Goal: Task Accomplishment & Management: Use online tool/utility

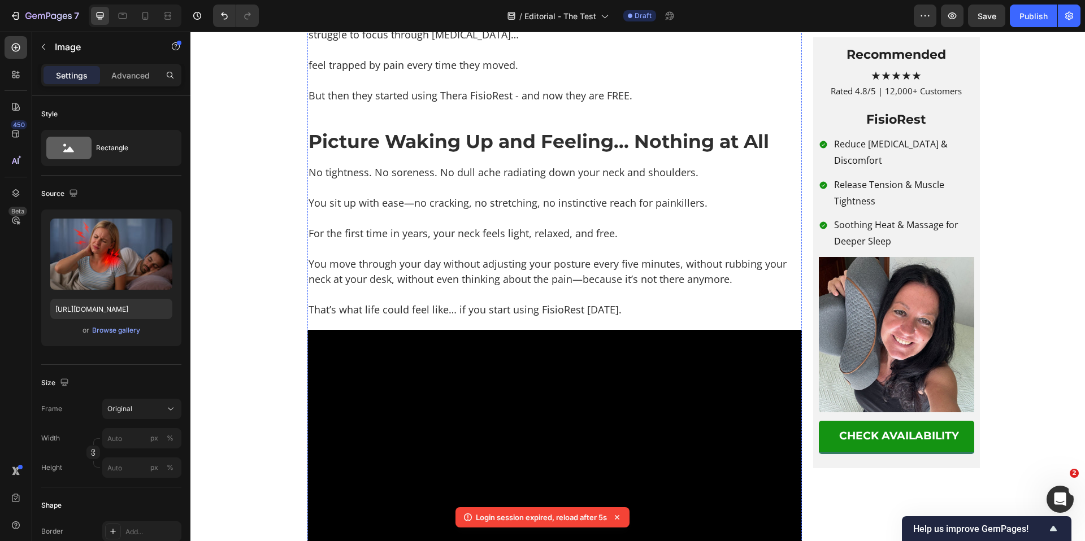
scroll to position [4485, 0]
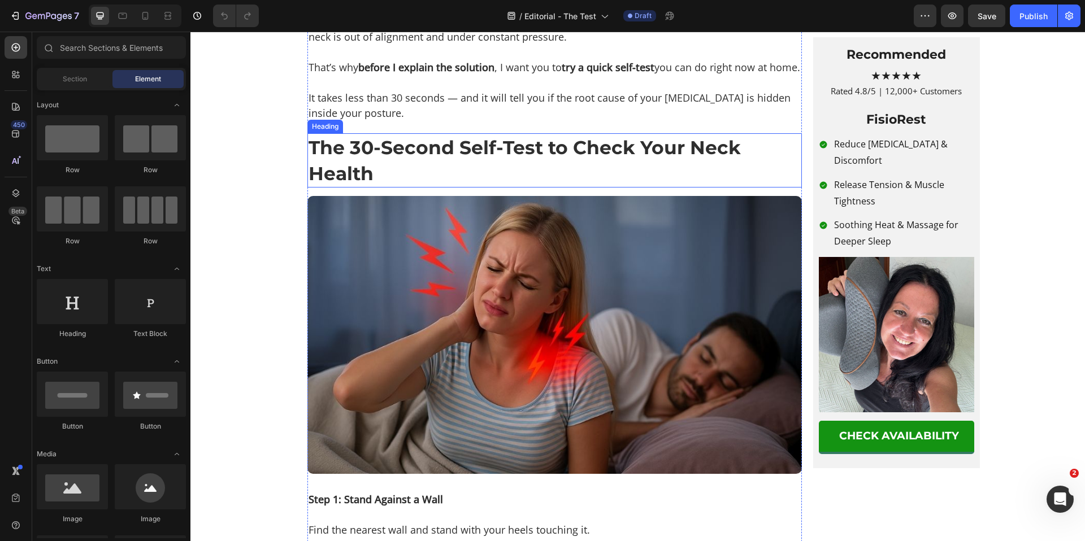
scroll to position [1207, 0]
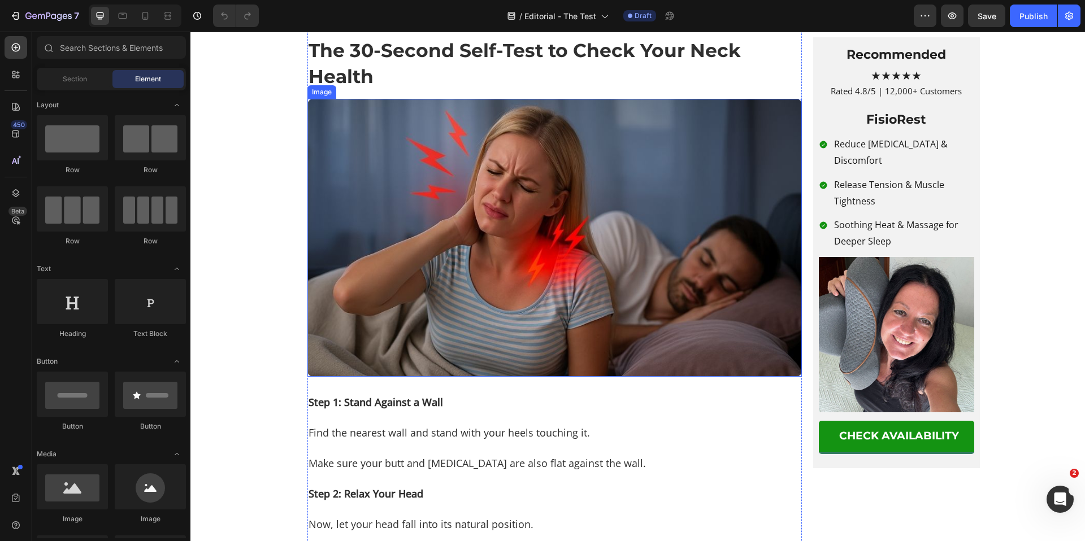
click at [490, 334] on img at bounding box center [554, 238] width 494 height 278
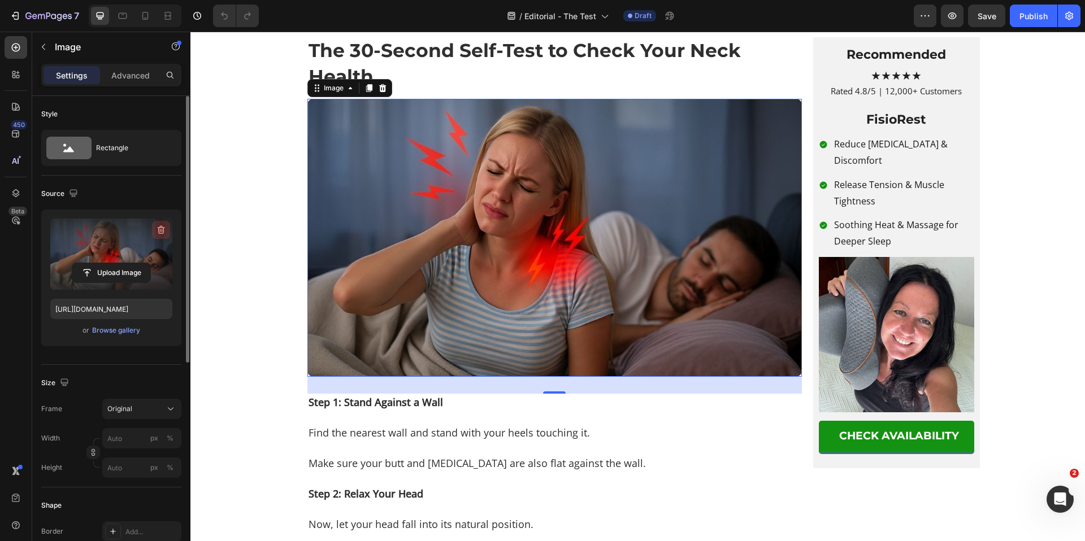
click at [160, 230] on icon "button" at bounding box center [160, 229] width 11 height 11
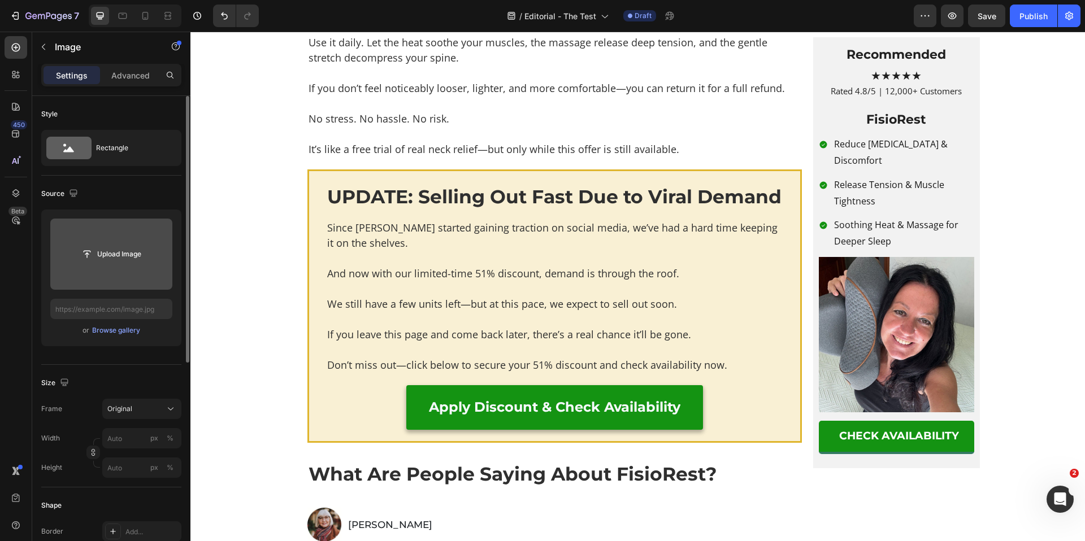
scroll to position [5792, 0]
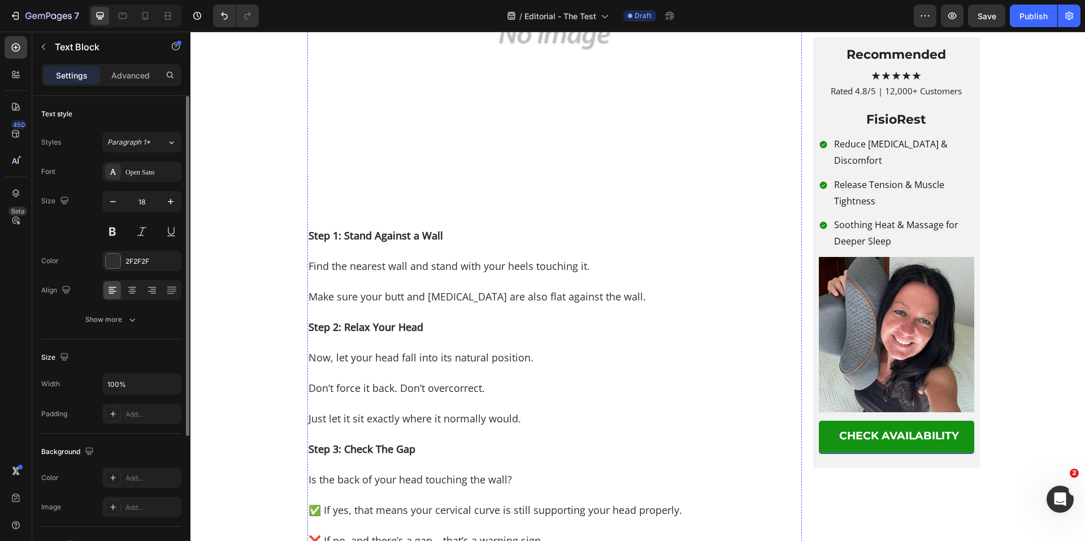
scroll to position [1400, 0]
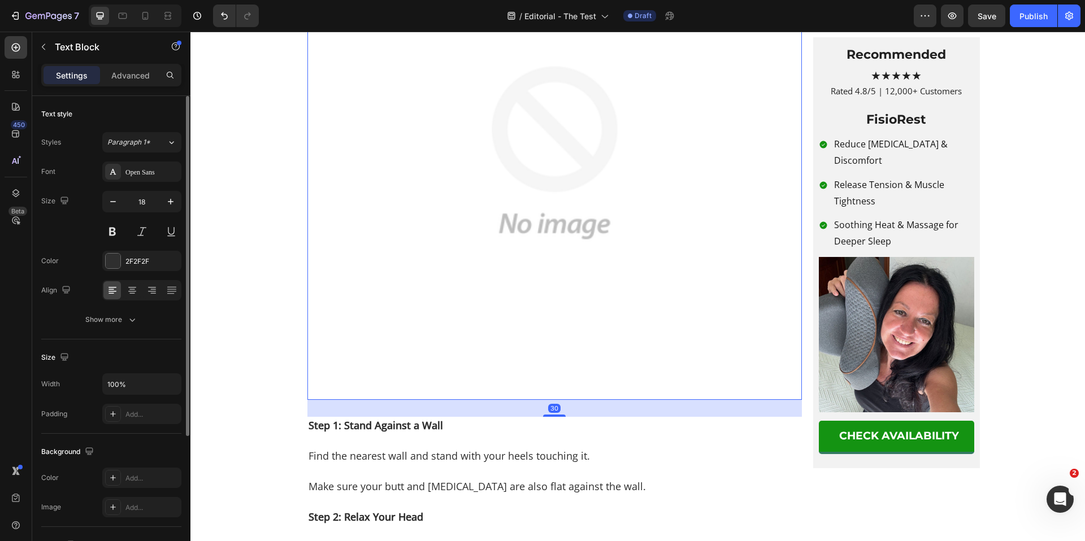
click at [484, 306] on img at bounding box center [554, 153] width 494 height 494
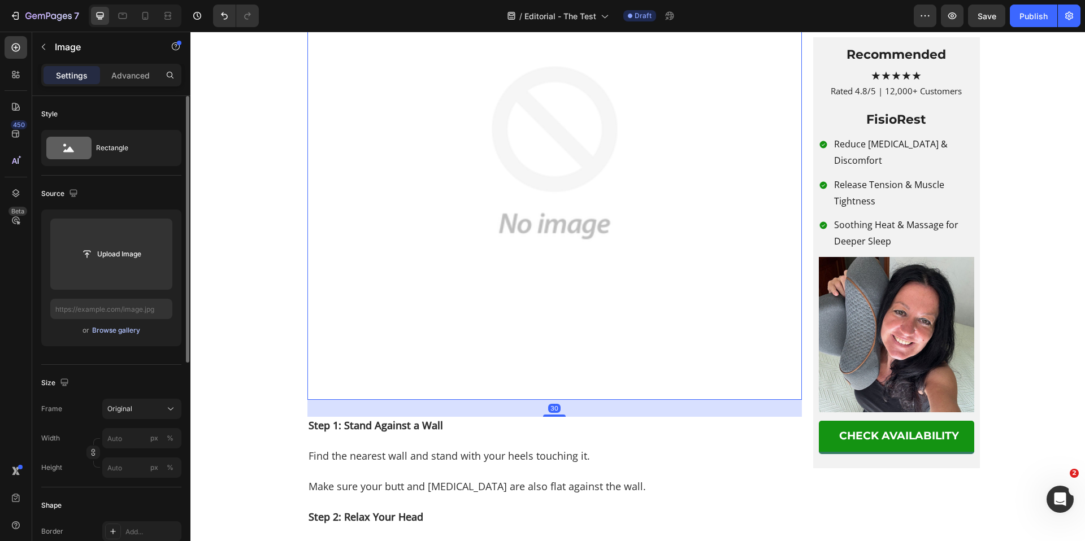
click at [116, 327] on div "Browse gallery" at bounding box center [116, 330] width 48 height 10
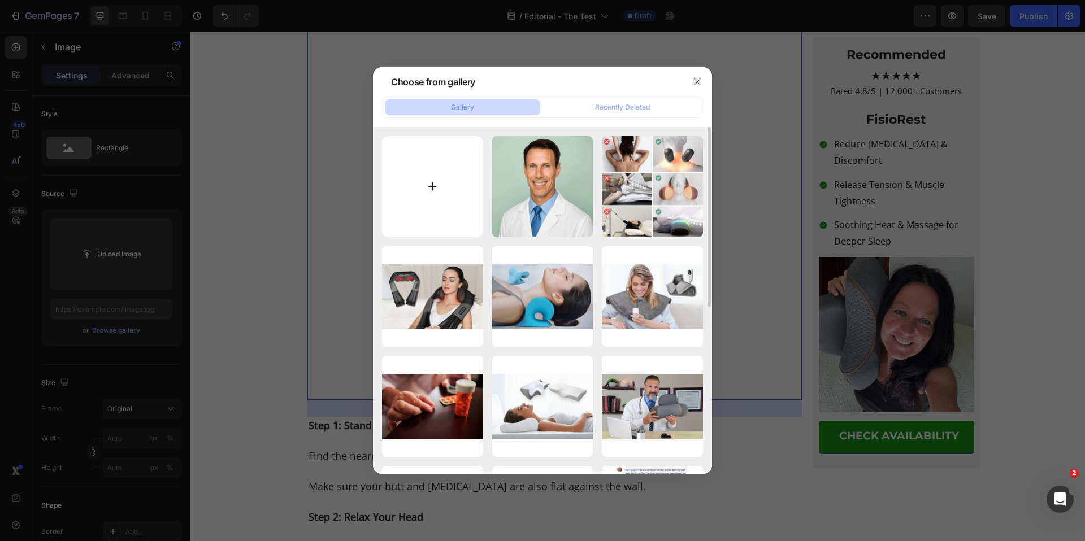
click at [434, 209] on input "file" at bounding box center [432, 186] width 101 height 101
type input "C:\fakepath\Advertorial 3 (14).jpg"
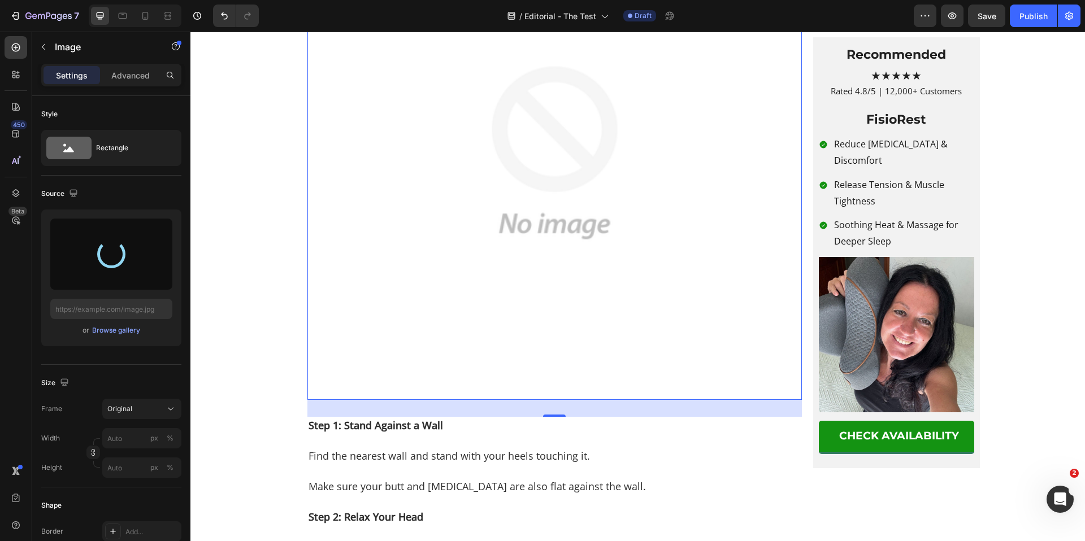
type input "[URL][DOMAIN_NAME]"
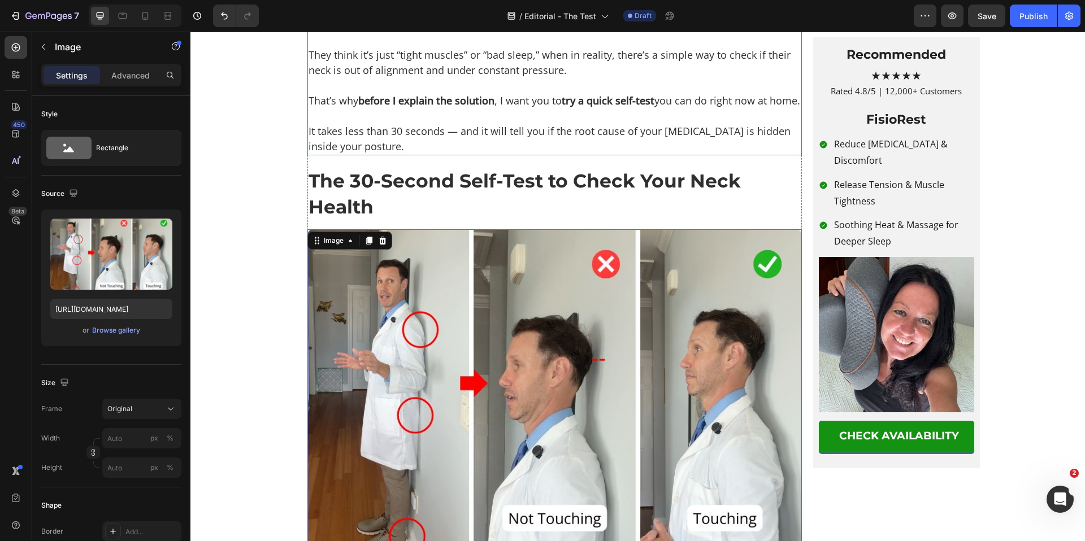
scroll to position [1240, 0]
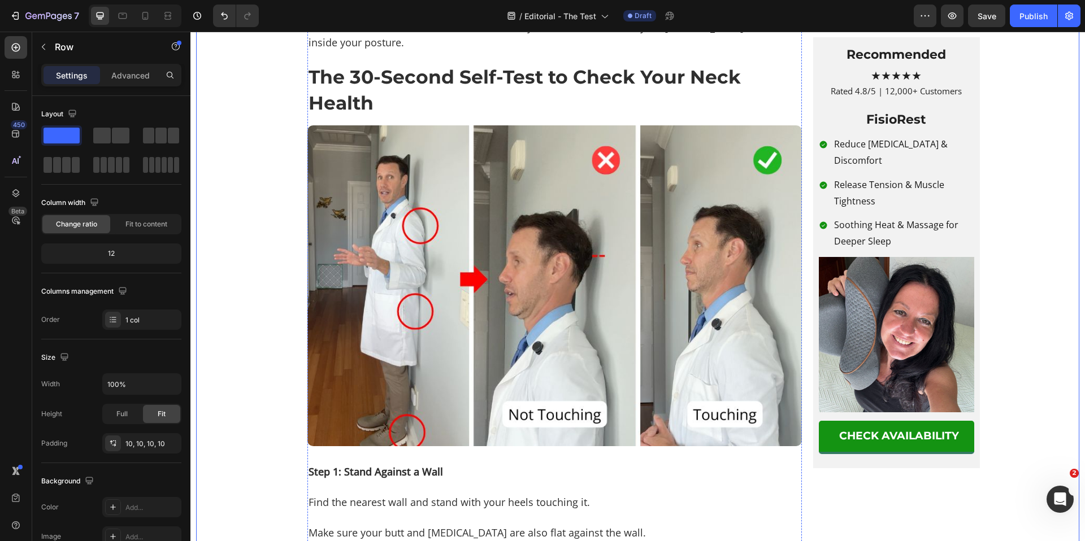
scroll to position [1227, 0]
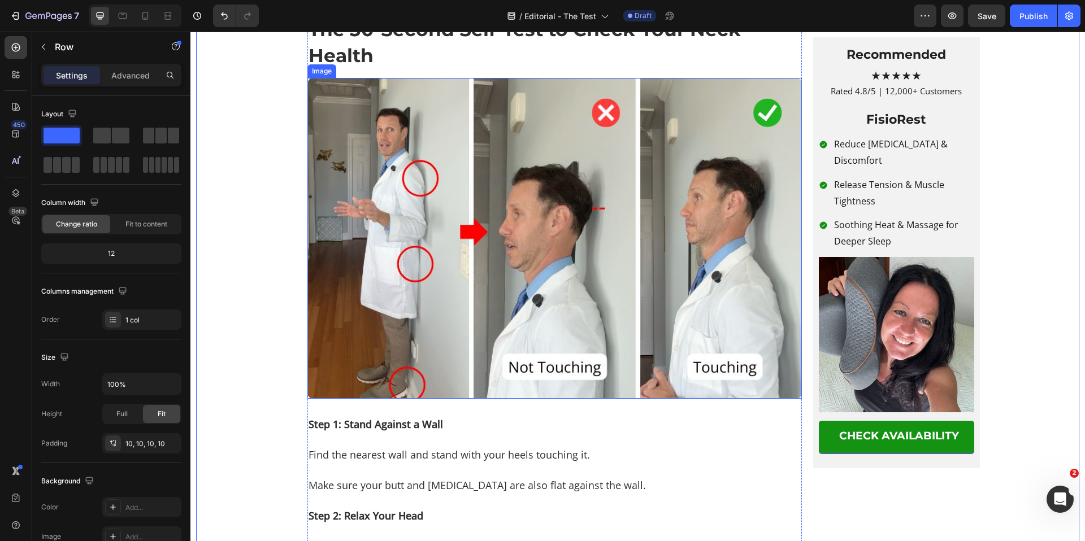
click at [584, 328] on img at bounding box center [554, 238] width 494 height 321
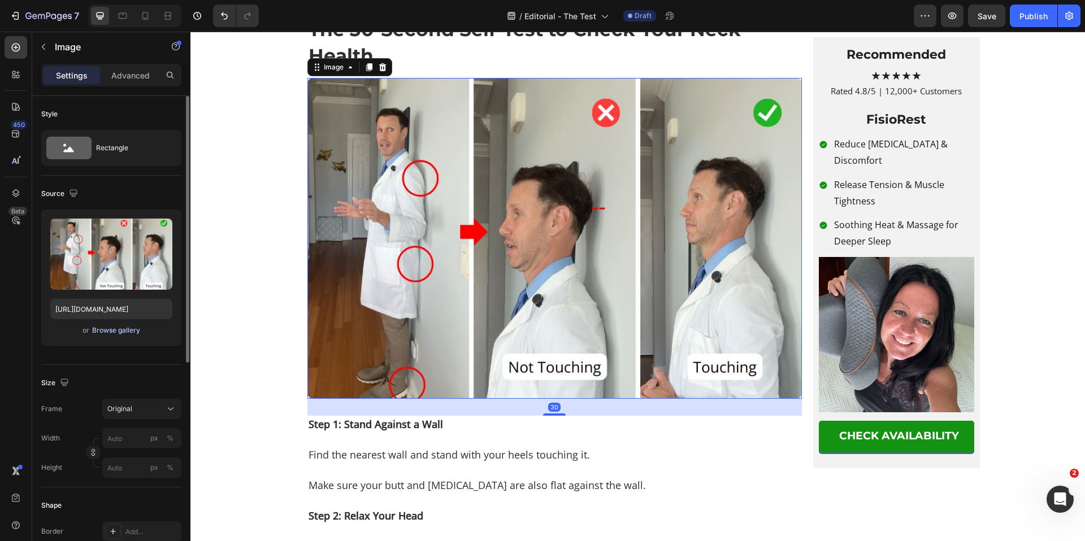
click at [124, 330] on div "Browse gallery" at bounding box center [116, 330] width 48 height 10
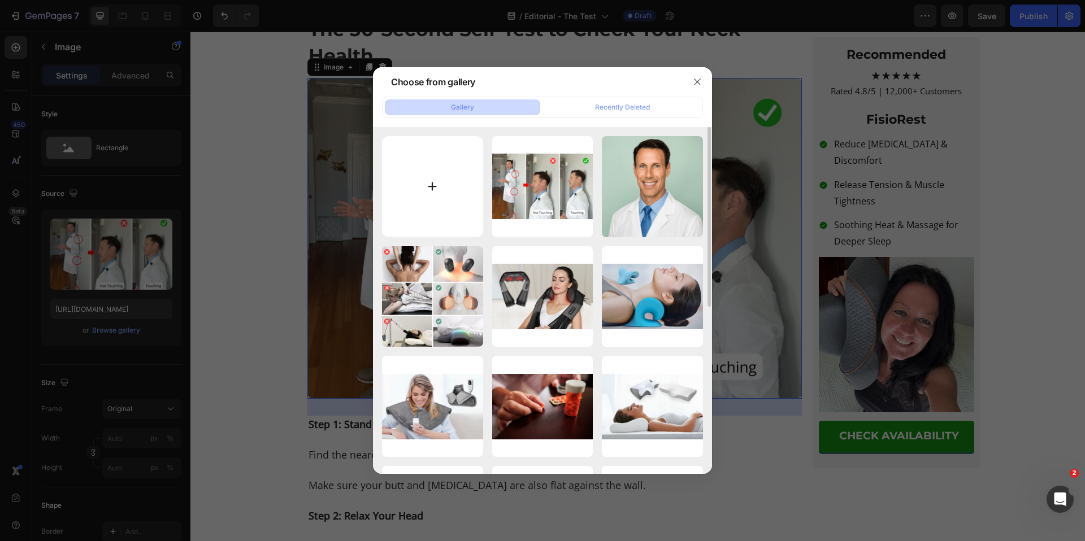
click at [449, 189] on input "file" at bounding box center [432, 186] width 101 height 101
type input "C:\fakepath\Advertorial 3 (15).jpg"
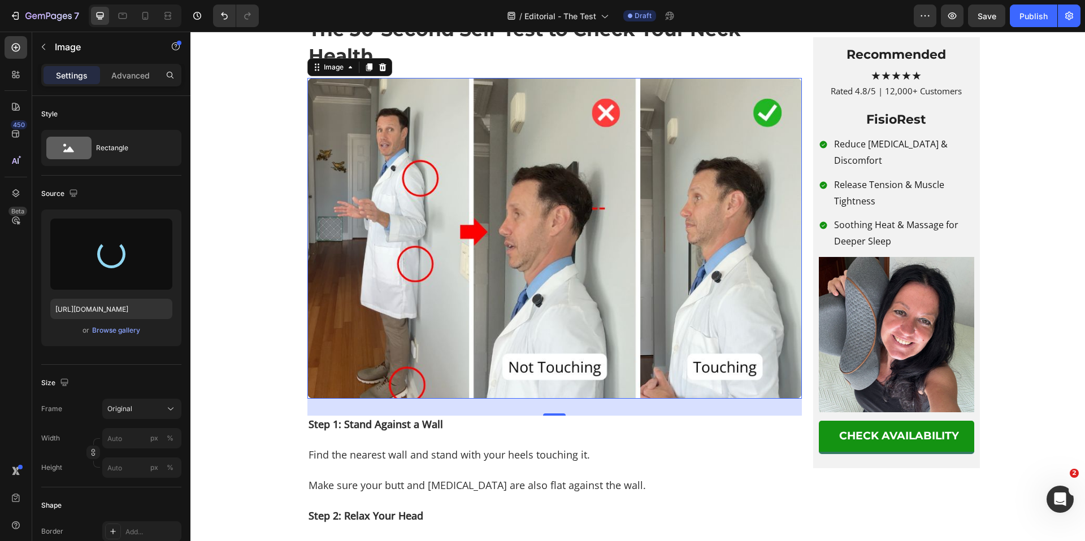
type input "[URL][DOMAIN_NAME]"
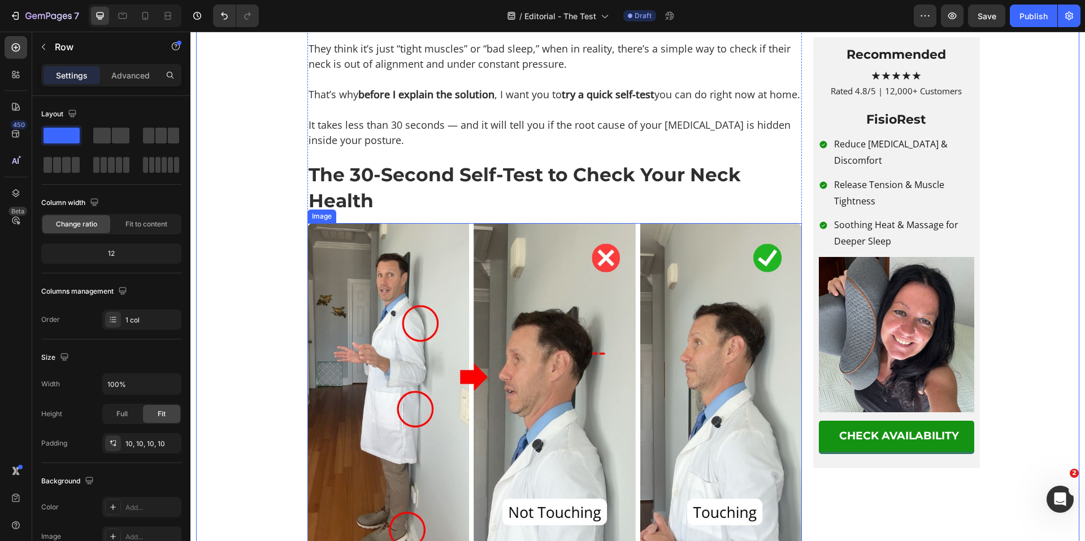
scroll to position [801, 0]
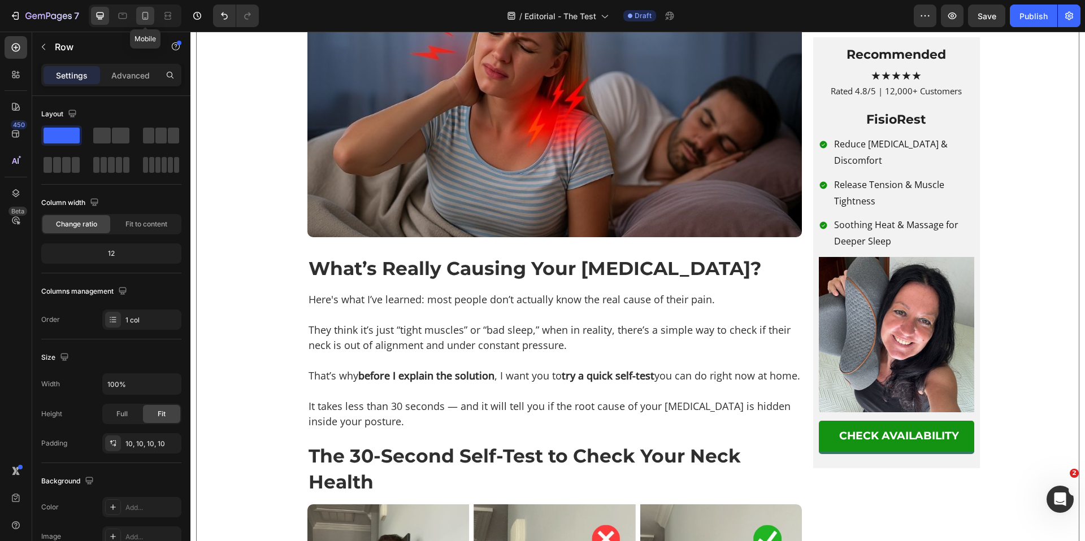
click at [139, 7] on div at bounding box center [145, 16] width 18 height 18
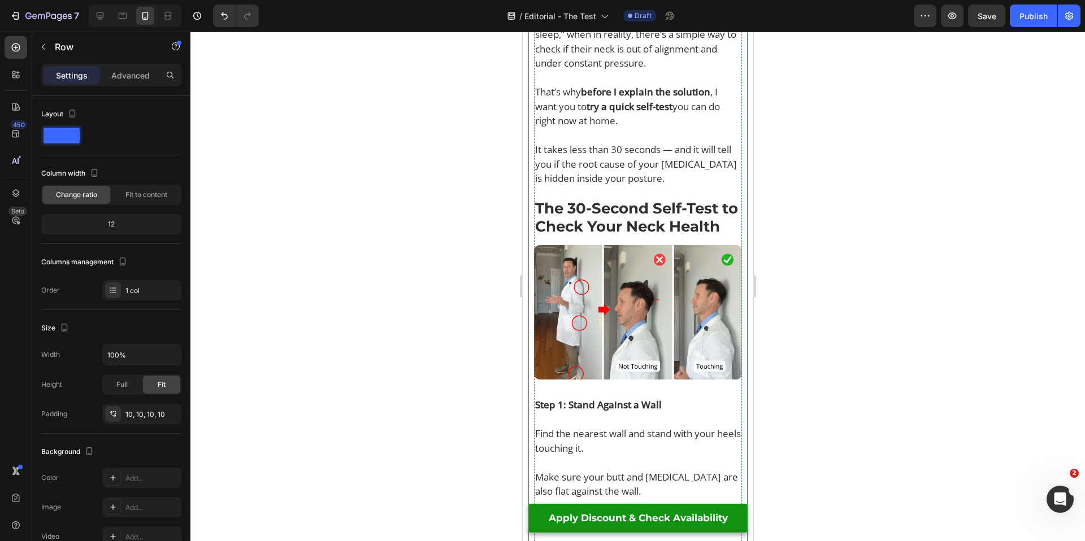
scroll to position [998, 0]
click at [459, 385] on div at bounding box center [637, 287] width 894 height 510
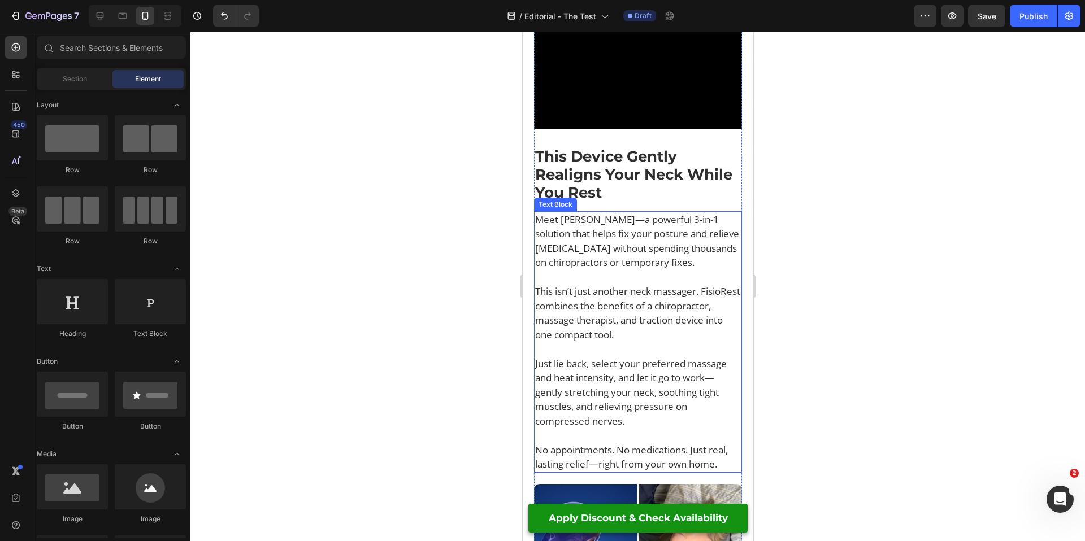
scroll to position [2373, 0]
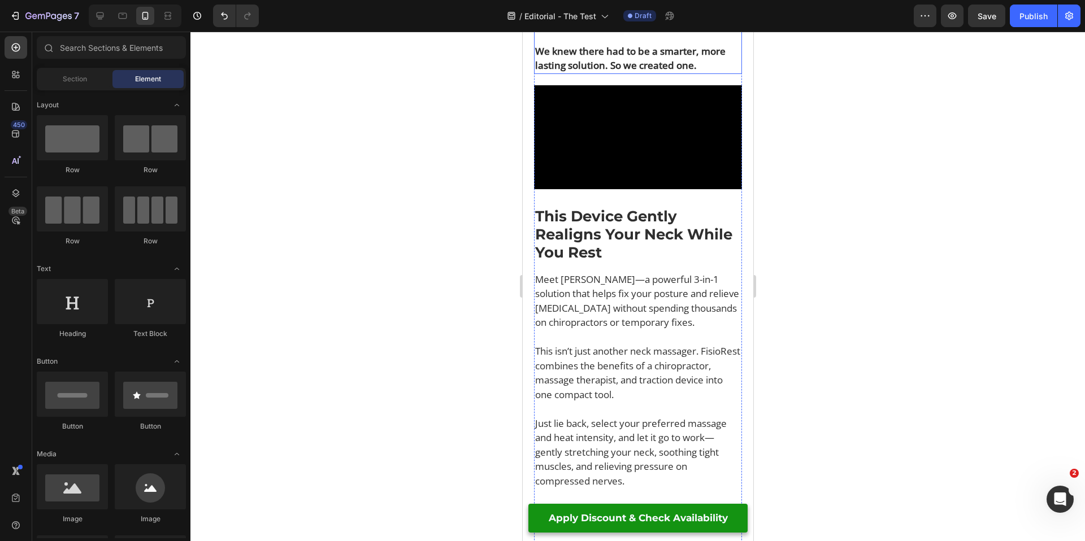
click at [628, 72] on strong "We knew there had to be a smarter, more lasting solution. So we created one." at bounding box center [629, 59] width 190 height 28
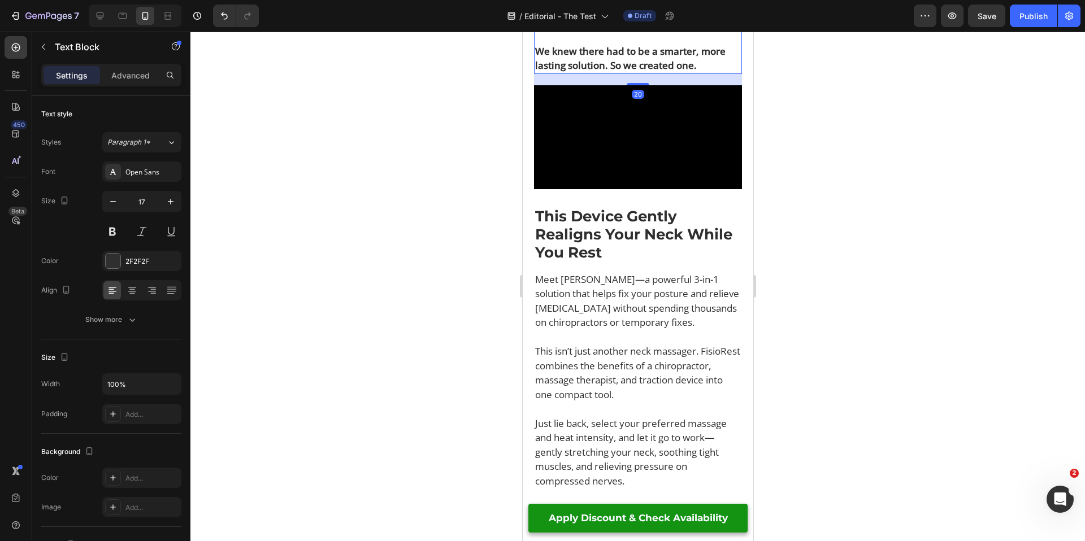
click at [636, 72] on strong "We knew there had to be a smarter, more lasting solution. So we created one." at bounding box center [629, 59] width 190 height 28
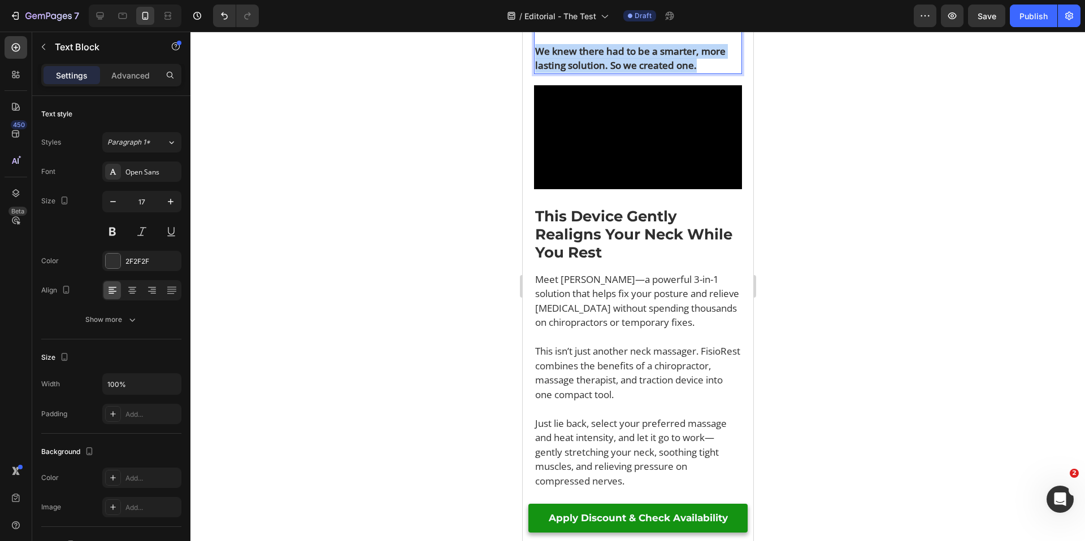
click at [636, 72] on strong "We knew there had to be a smarter, more lasting solution. So we created one." at bounding box center [629, 59] width 190 height 28
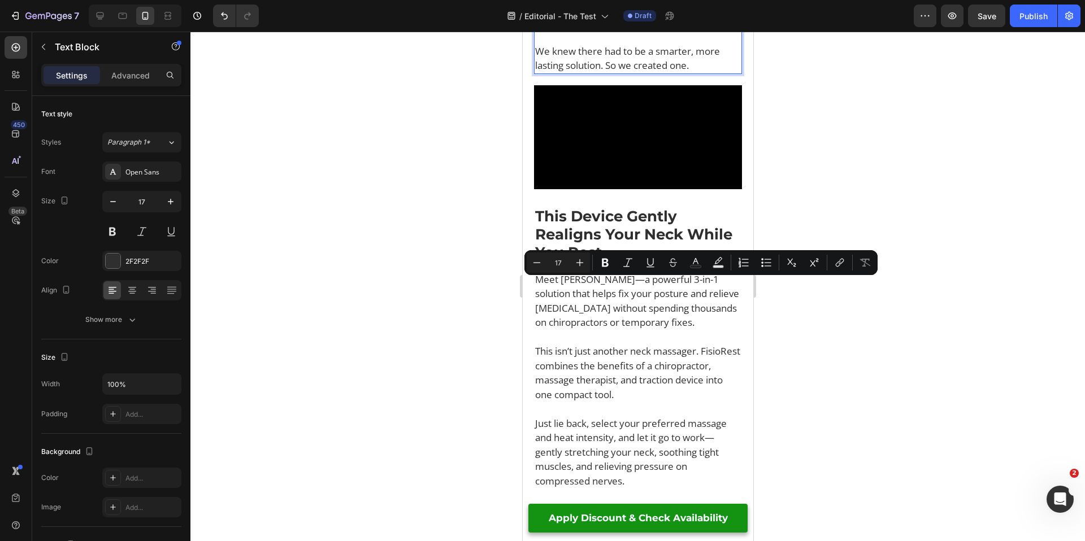
click at [458, 307] on div at bounding box center [637, 287] width 894 height 510
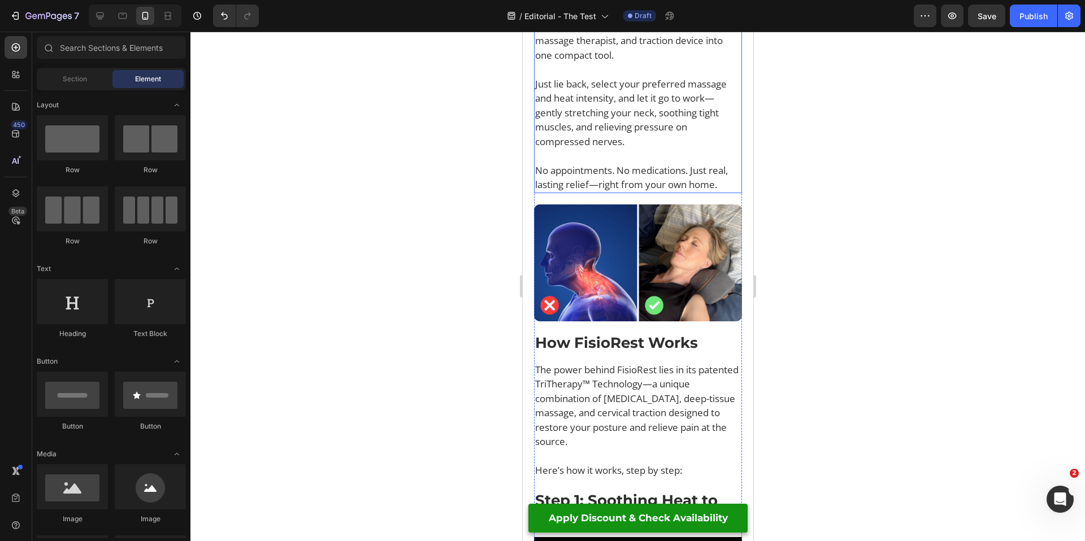
scroll to position [2644, 0]
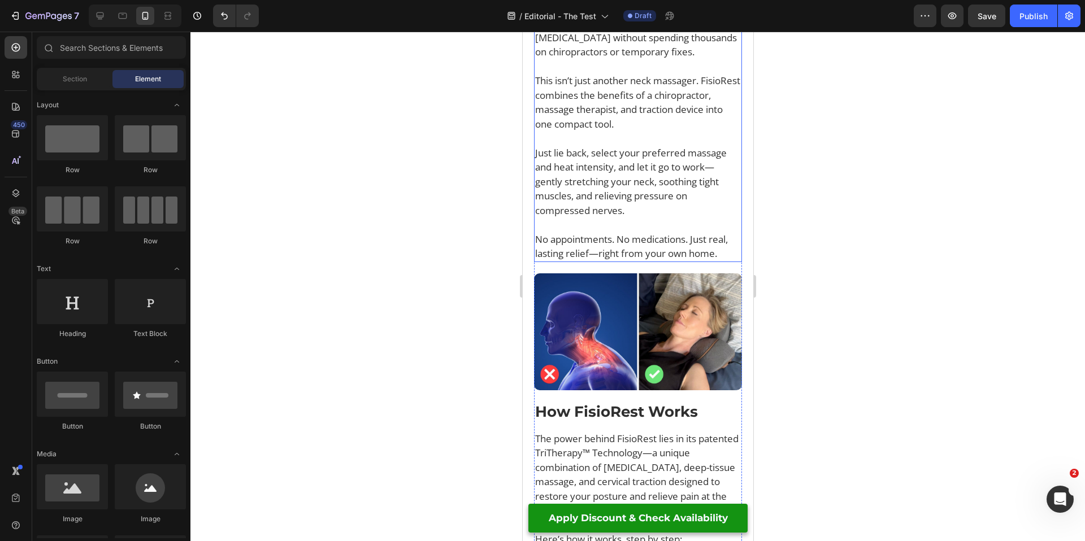
click at [620, 59] on p "Meet [PERSON_NAME]—a powerful 3-in-1 solution that helps fix your posture and r…" at bounding box center [637, 31] width 206 height 58
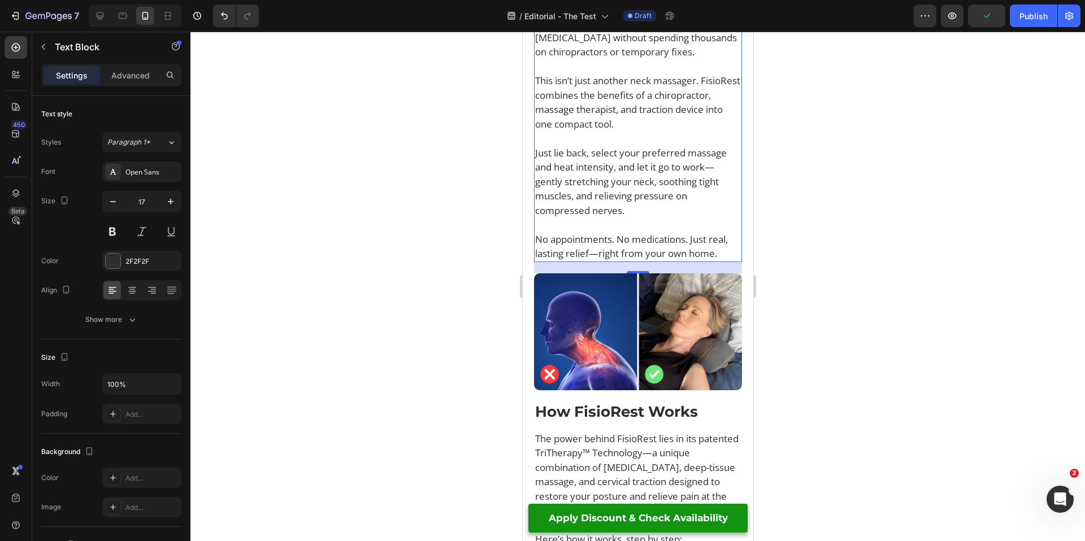
click at [480, 400] on div at bounding box center [637, 287] width 894 height 510
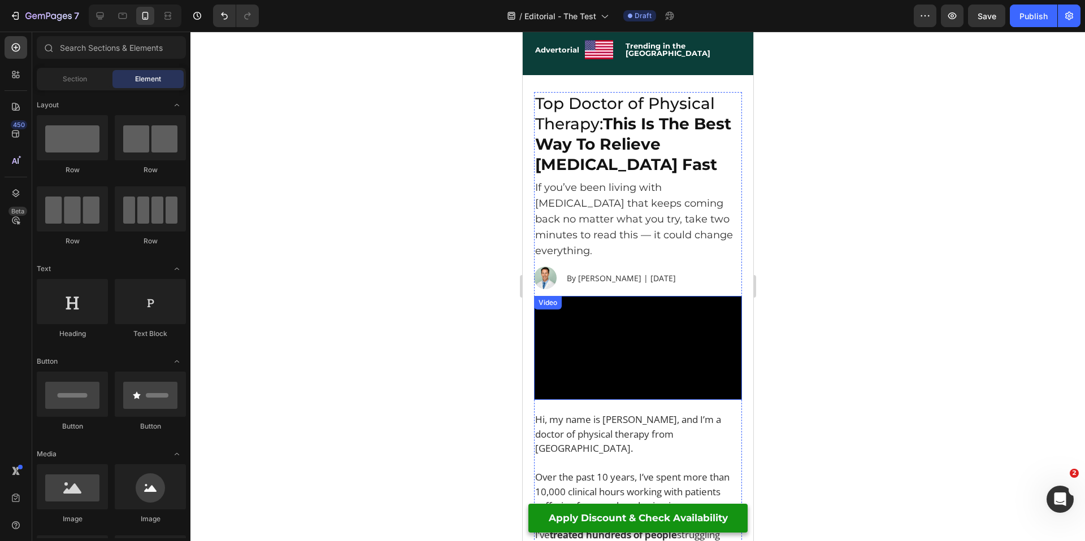
scroll to position [0, 0]
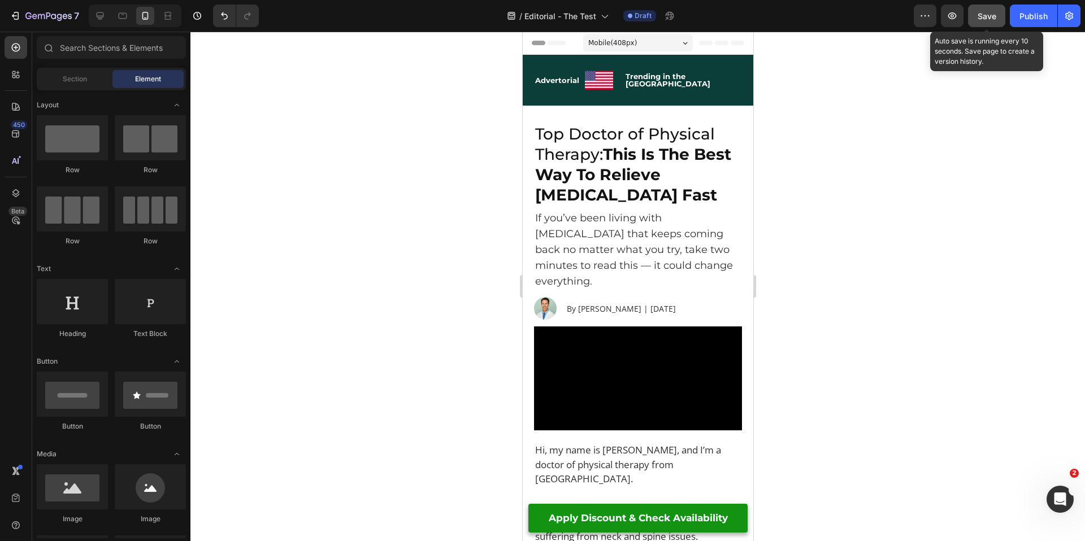
click at [982, 17] on span "Save" at bounding box center [986, 16] width 19 height 10
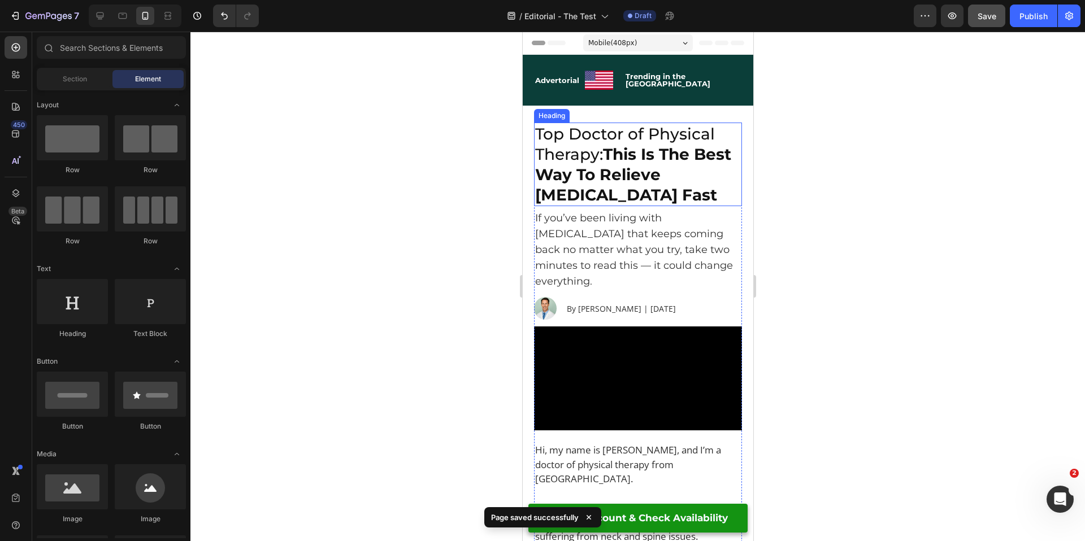
click at [689, 175] on strong "This Is The Best Way To Relieve [MEDICAL_DATA] Fast" at bounding box center [632, 175] width 196 height 60
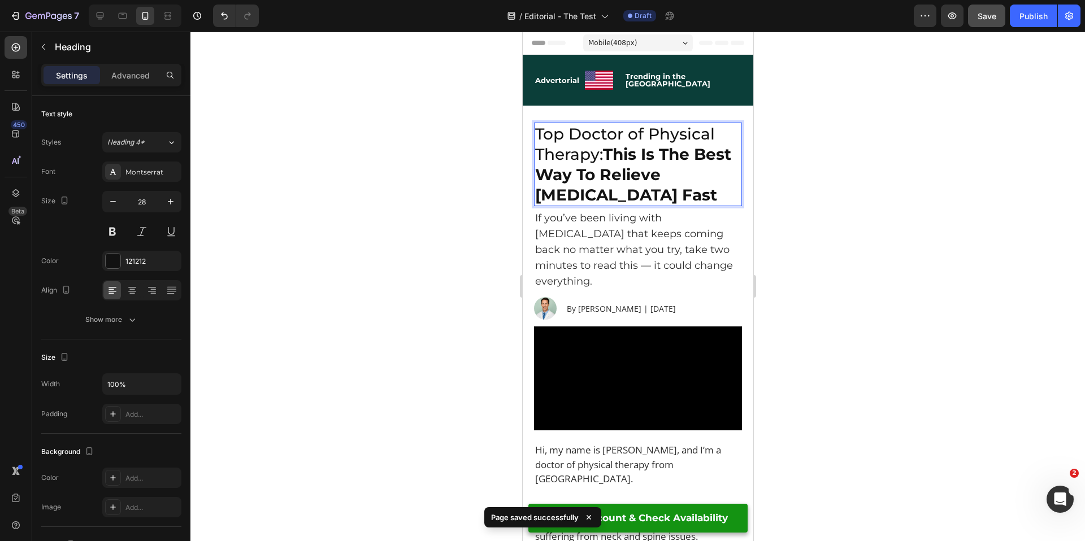
click at [603, 168] on strong "This Is The Best Way To Relieve [MEDICAL_DATA] Fast" at bounding box center [632, 175] width 196 height 60
click at [624, 154] on strong "This Is The Best Way To Relieve [MEDICAL_DATA] Fast" at bounding box center [632, 175] width 196 height 60
click at [614, 151] on strong "This Is The Best Way To Relieve [MEDICAL_DATA] Fast" at bounding box center [632, 175] width 196 height 60
click at [606, 149] on strong "This Is The Best Way To Relieve [MEDICAL_DATA] Fast" at bounding box center [632, 175] width 196 height 60
click at [783, 238] on div at bounding box center [637, 287] width 894 height 510
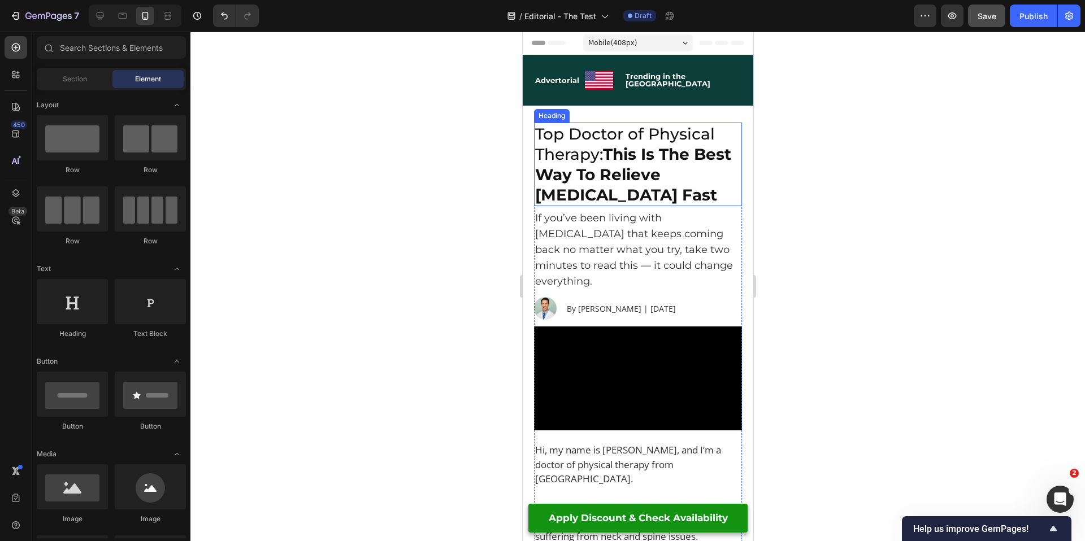
click at [604, 172] on strong "This Is The Best Way To Relieve [MEDICAL_DATA] Fast" at bounding box center [632, 175] width 196 height 60
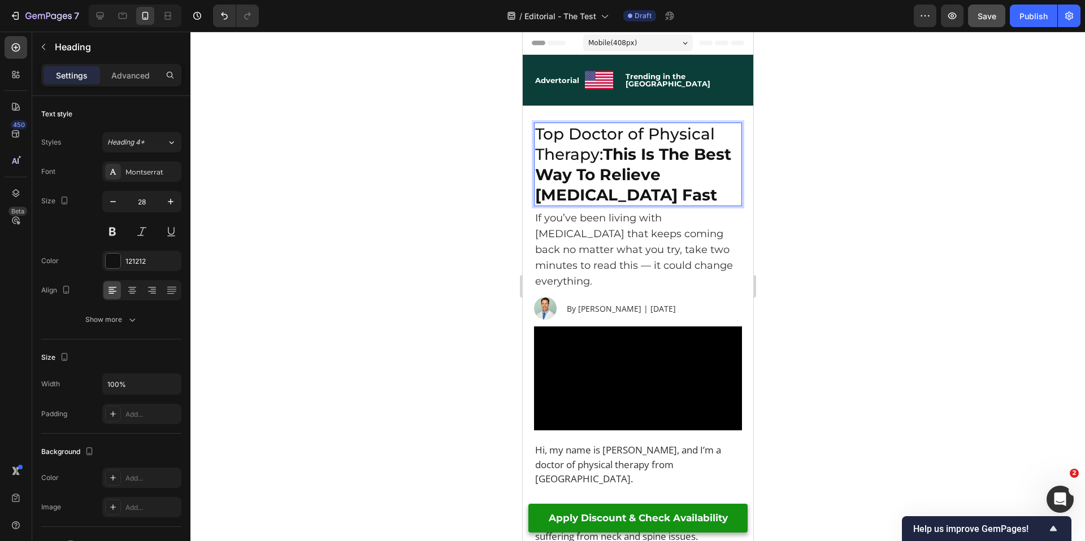
click at [606, 149] on strong "This Is The Best Way To Relieve [MEDICAL_DATA] Fast" at bounding box center [632, 175] width 196 height 60
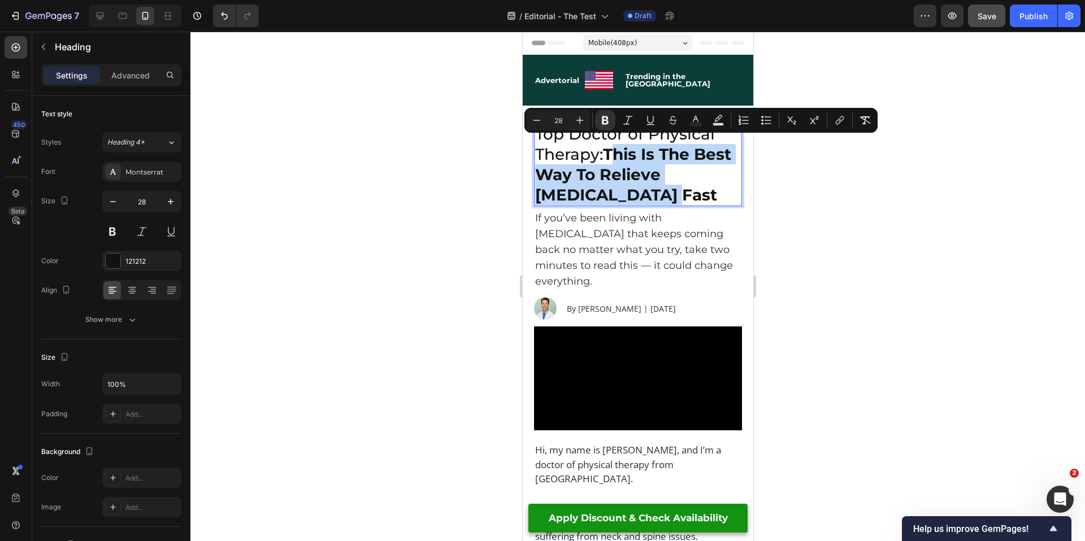
drag, startPoint x: 608, startPoint y: 148, endPoint x: 685, endPoint y: 196, distance: 90.6
click at [685, 196] on p "Top Doctor of Physical Therapy: This Is The Best Way To Relieve [MEDICAL_DATA] …" at bounding box center [637, 164] width 206 height 81
click at [652, 164] on strong "This Is The Best Way To Relieve [MEDICAL_DATA] Fast" at bounding box center [632, 175] width 196 height 60
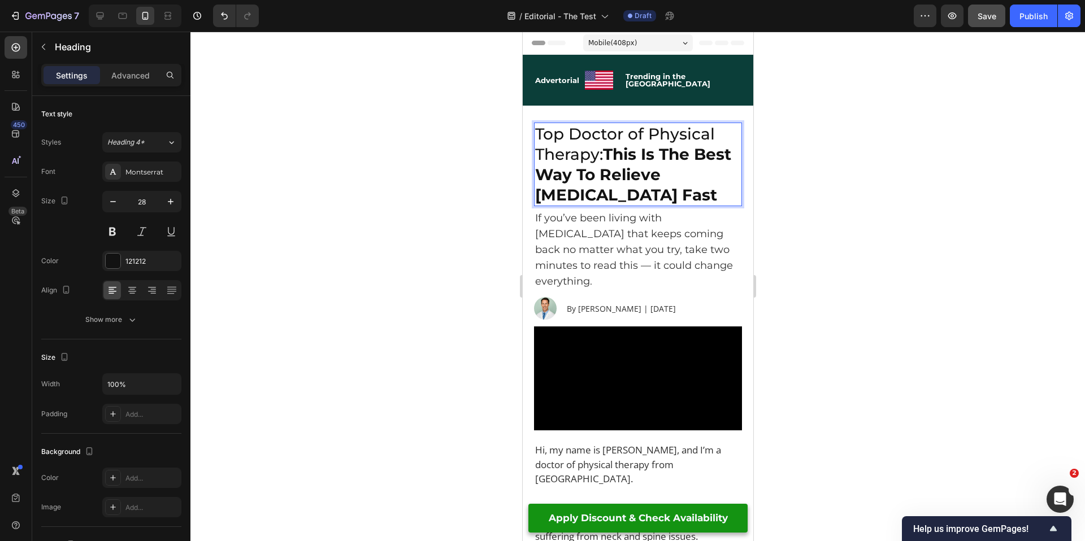
click at [637, 171] on strong "This Is The Best Way To Relieve [MEDICAL_DATA] Fast" at bounding box center [632, 175] width 196 height 60
drag, startPoint x: 613, startPoint y: 171, endPoint x: 609, endPoint y: 143, distance: 28.0
click at [609, 145] on strong "This Is The Best Way To Relieve [MEDICAL_DATA] Fast" at bounding box center [632, 175] width 196 height 60
click at [431, 278] on div at bounding box center [637, 287] width 894 height 510
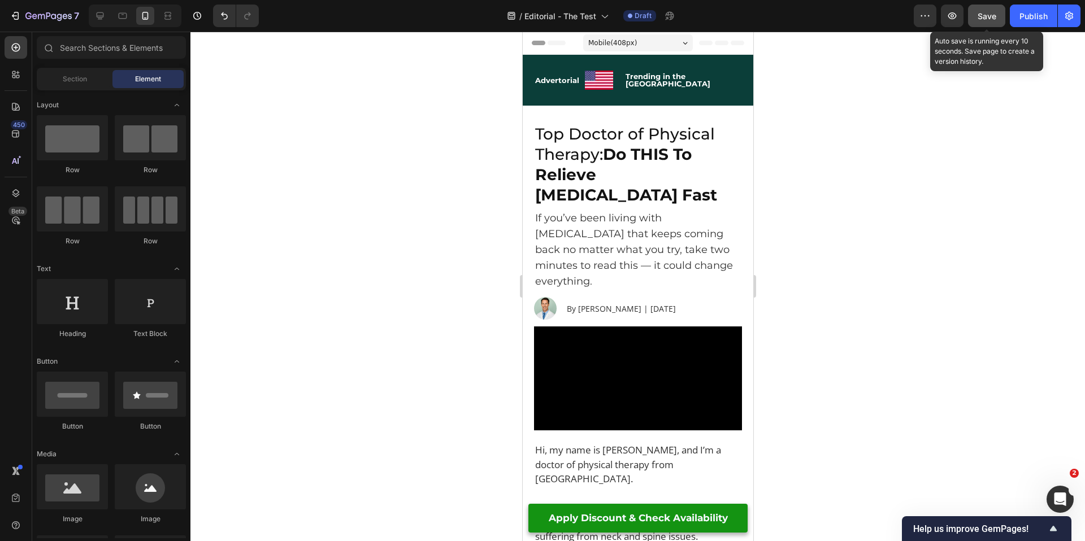
click at [985, 16] on span "Save" at bounding box center [986, 16] width 19 height 10
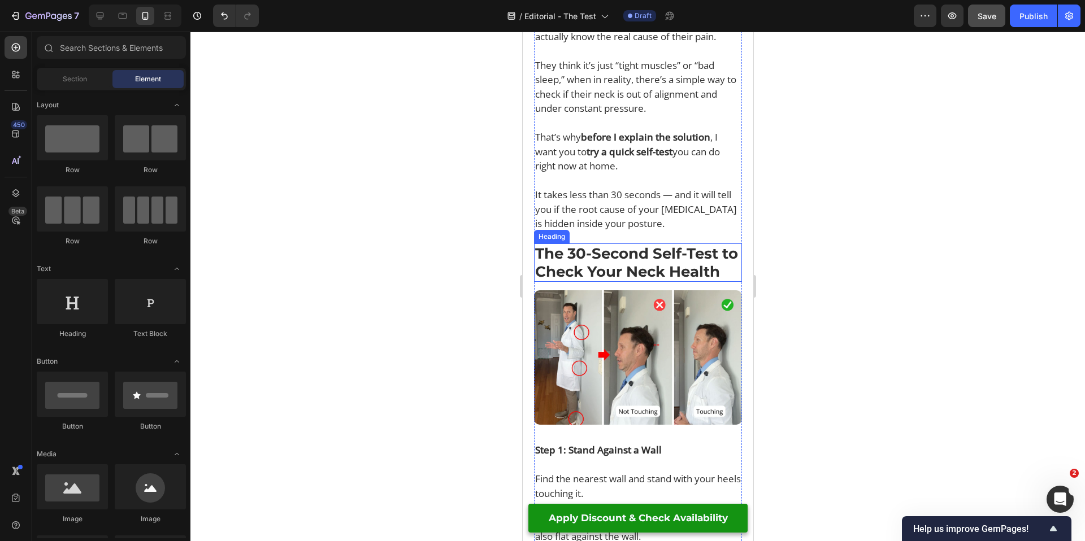
scroll to position [987, 0]
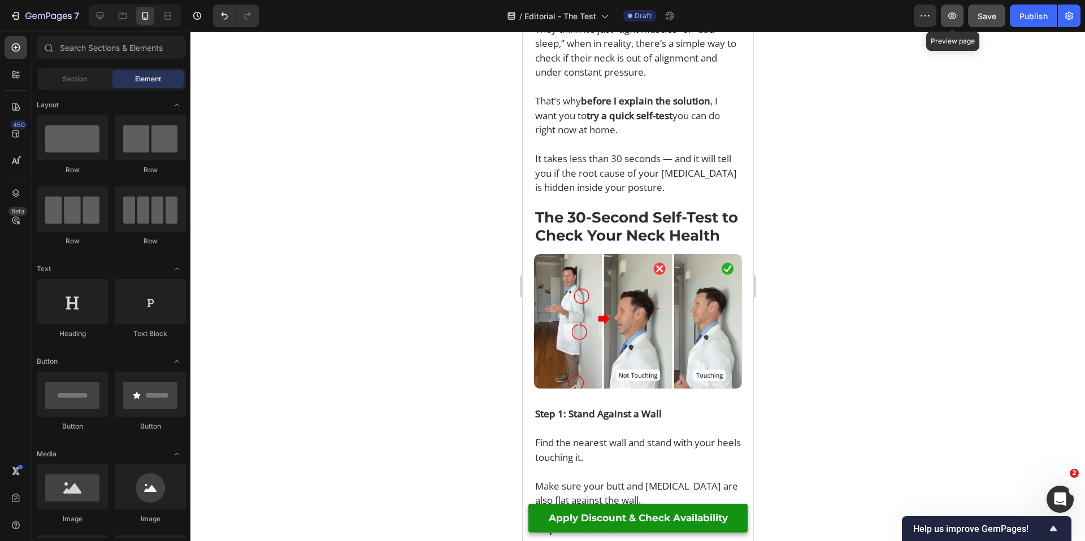
click at [955, 11] on icon "button" at bounding box center [951, 15] width 11 height 11
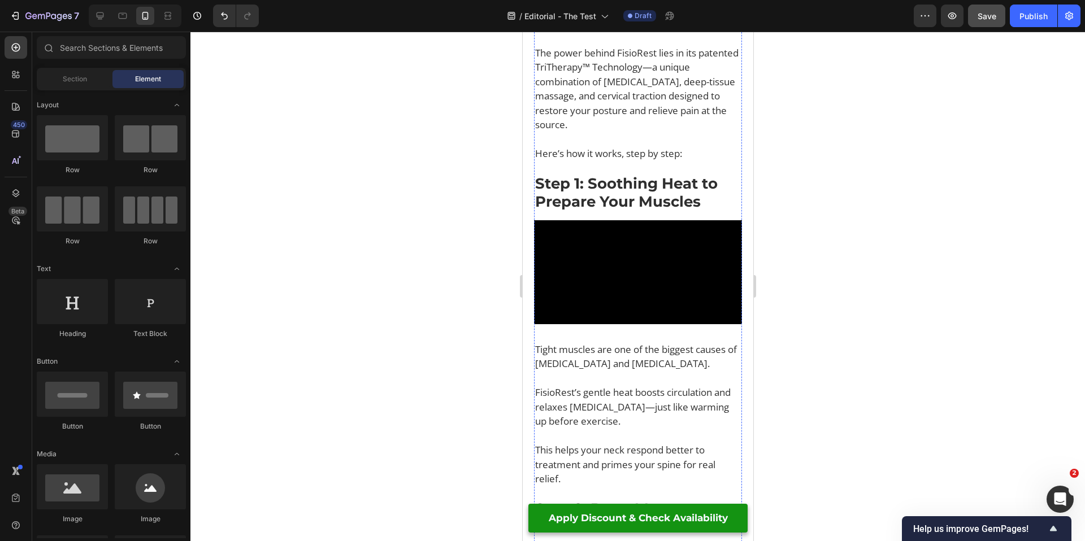
scroll to position [3047, 0]
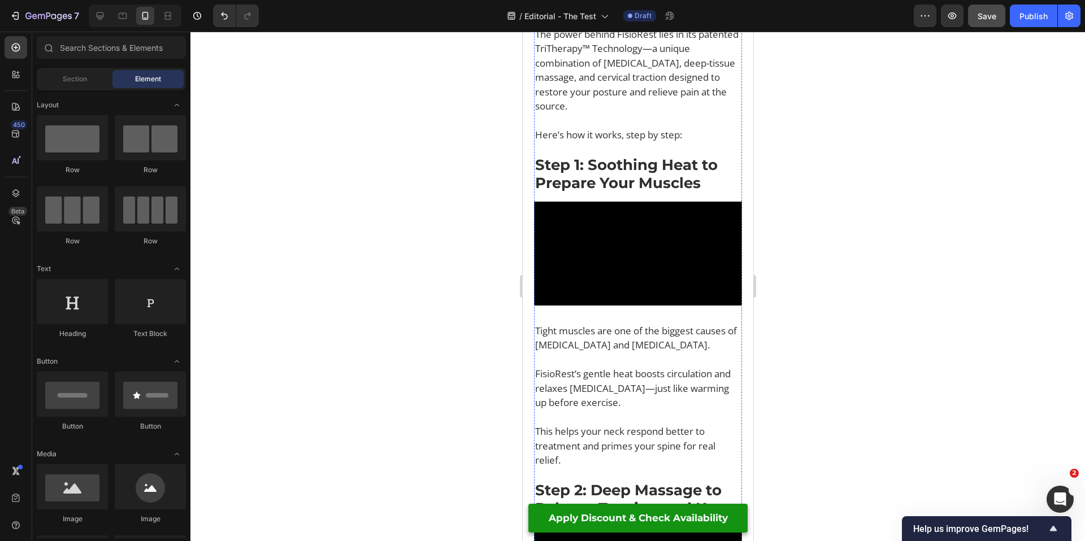
click at [629, 18] on h2 "How FisioRest Works" at bounding box center [637, 7] width 208 height 20
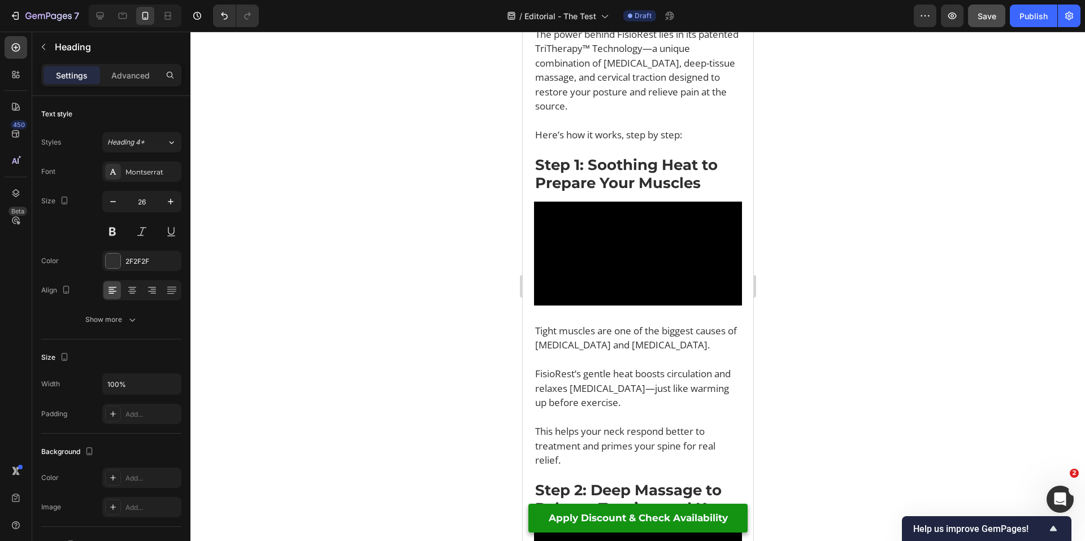
click at [617, 18] on h2 "How FisioRest Works" at bounding box center [637, 7] width 208 height 20
click at [617, 16] on p "How FisioRest Works" at bounding box center [637, 7] width 206 height 18
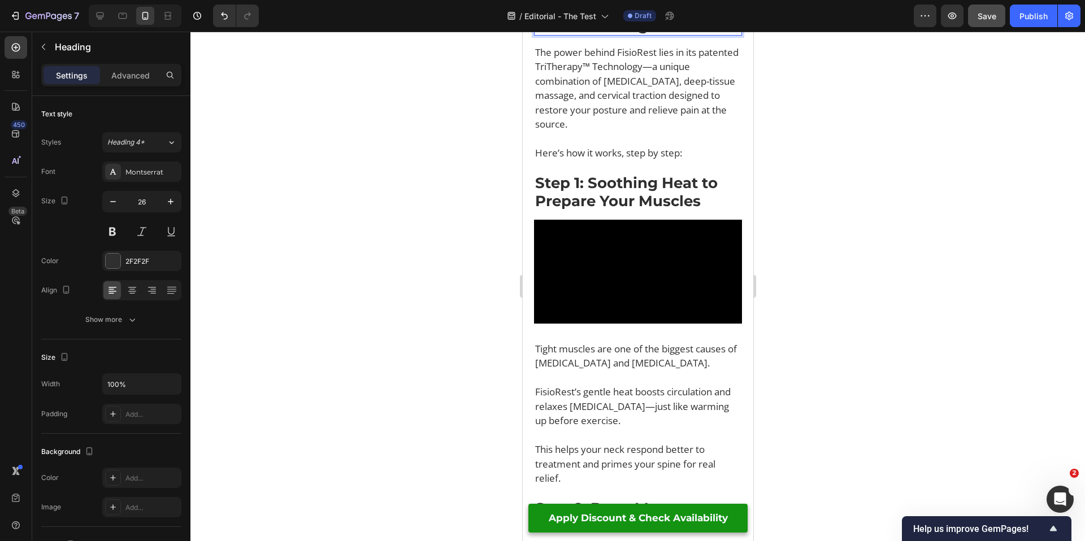
click at [795, 348] on div at bounding box center [637, 287] width 894 height 510
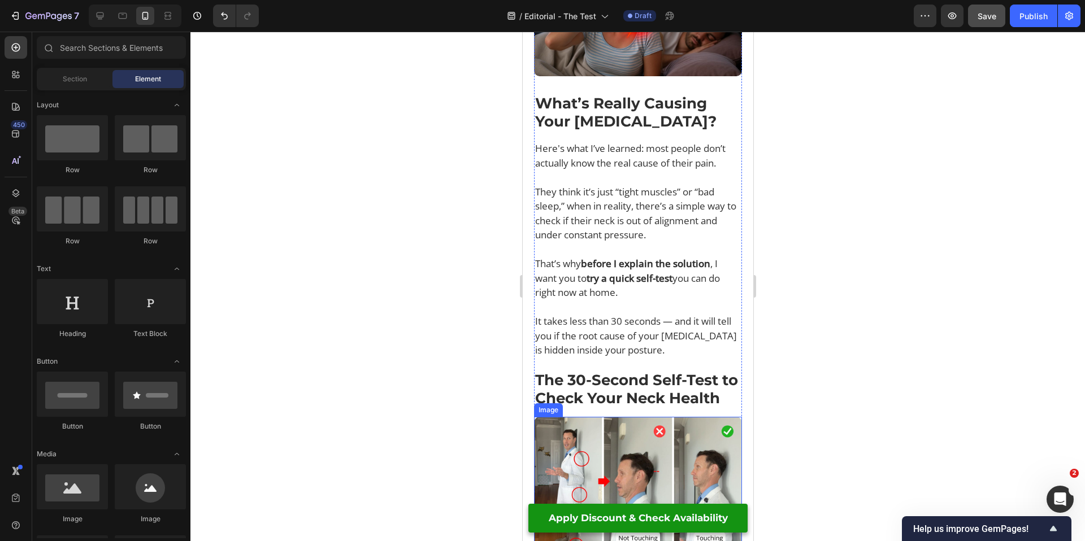
scroll to position [826, 0]
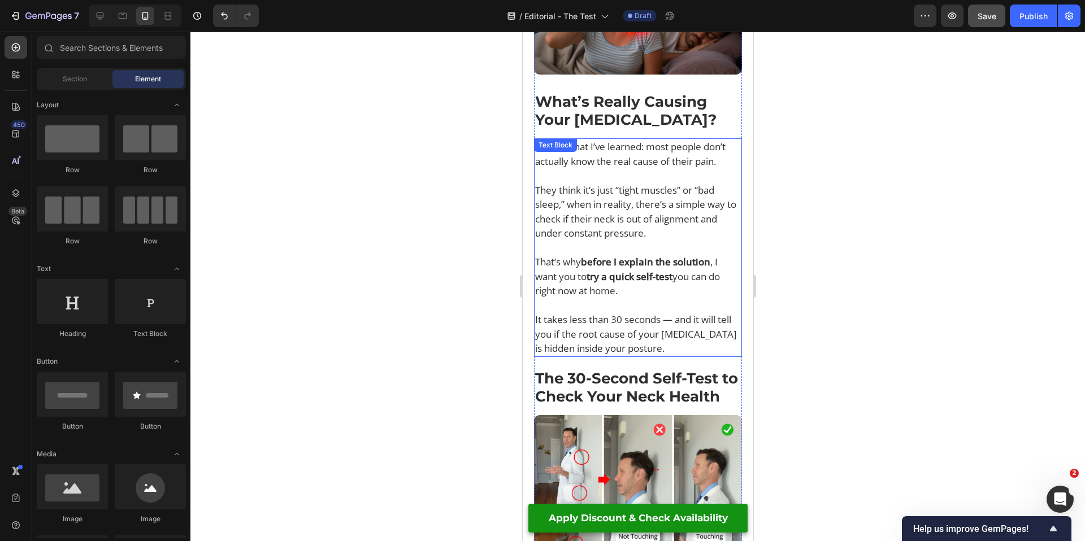
click at [638, 255] on p "That’s why before I explain the solution , I want you to try a quick self-test …" at bounding box center [637, 276] width 206 height 43
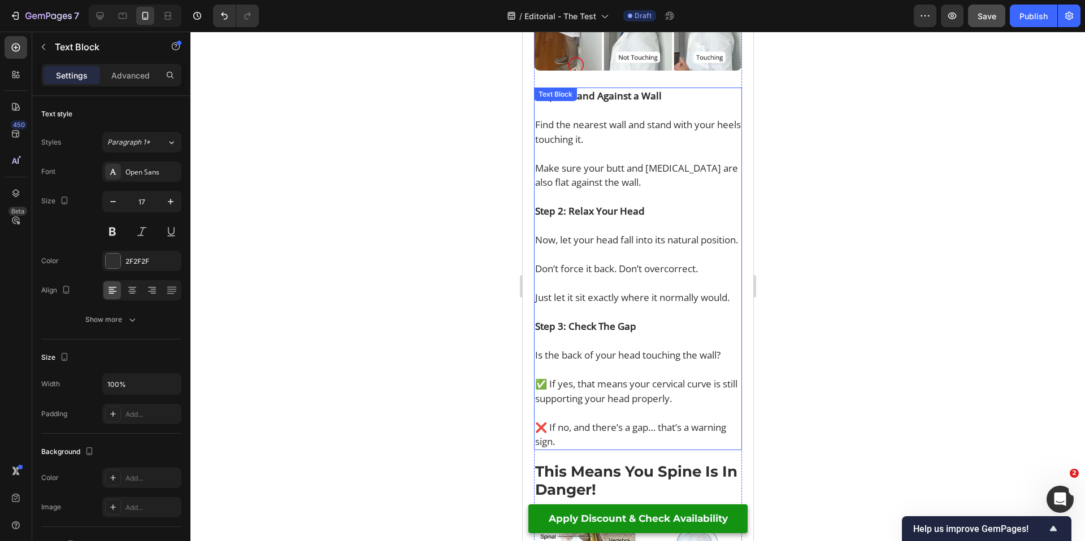
click at [599, 276] on p "Just let it sit exactly where it normally would." at bounding box center [637, 290] width 206 height 29
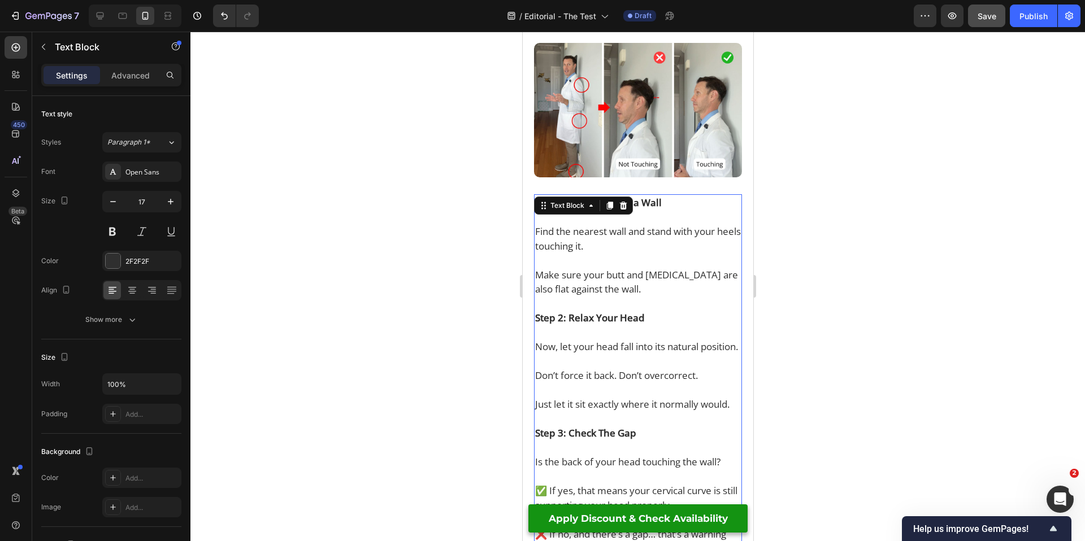
scroll to position [1128, 0]
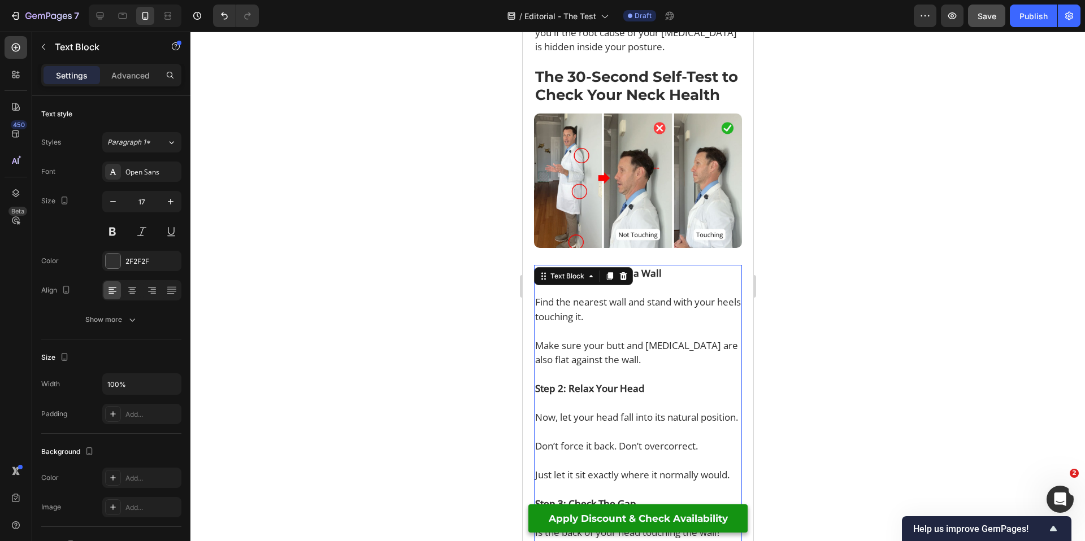
click at [639, 267] on strong "Step 1: Stand Against a Wall" at bounding box center [597, 273] width 127 height 13
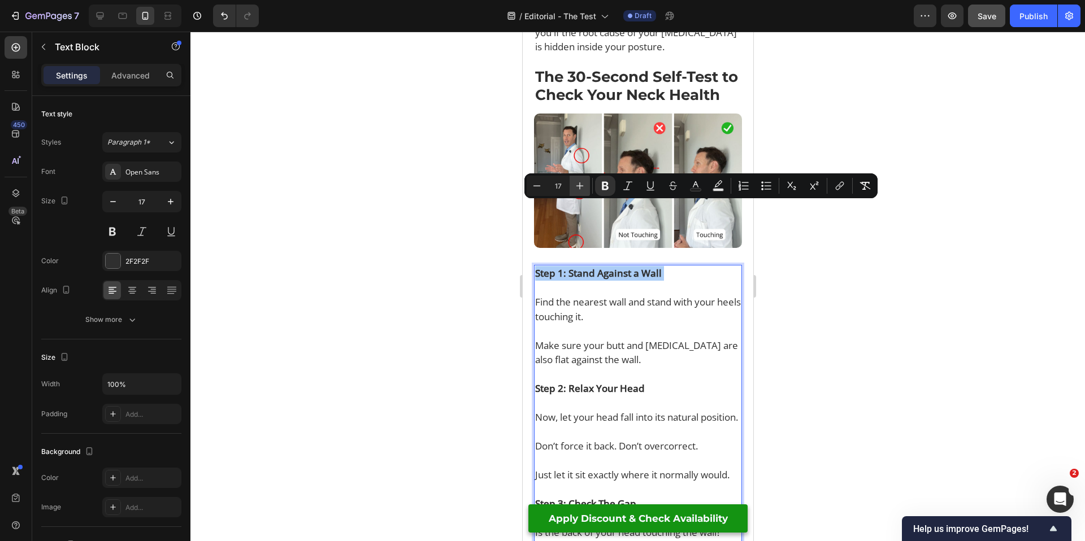
click at [580, 186] on icon "Editor contextual toolbar" at bounding box center [579, 185] width 7 height 7
type input "17"
click at [605, 382] on strong "Step 2: Relax Your Head" at bounding box center [589, 388] width 110 height 13
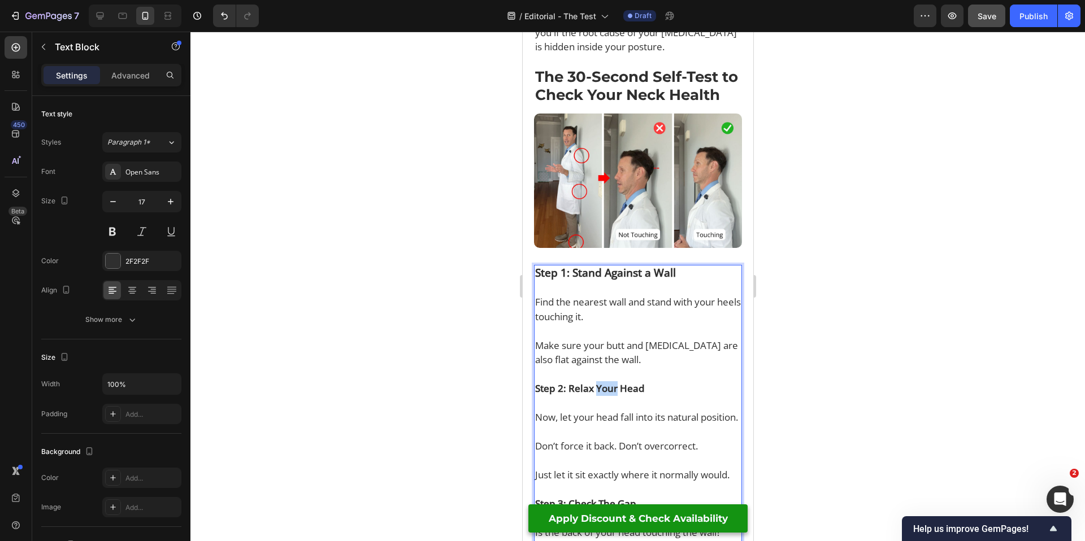
click at [605, 382] on strong "Step 2: Relax Your Head" at bounding box center [589, 388] width 110 height 13
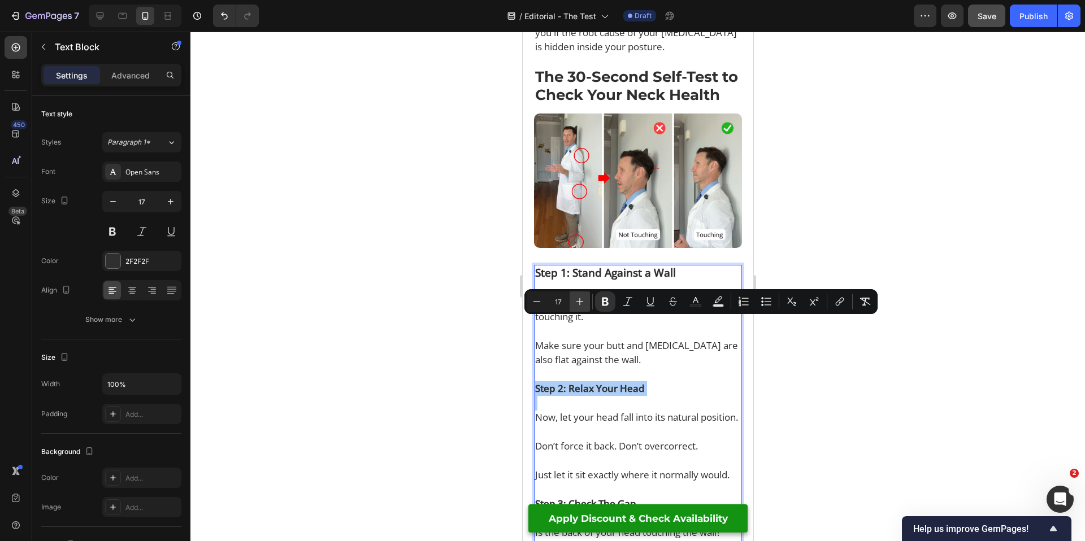
click at [582, 297] on icon "Editor contextual toolbar" at bounding box center [579, 301] width 11 height 11
click at [582, 298] on icon "Editor contextual toolbar" at bounding box center [579, 301] width 11 height 11
type input "19"
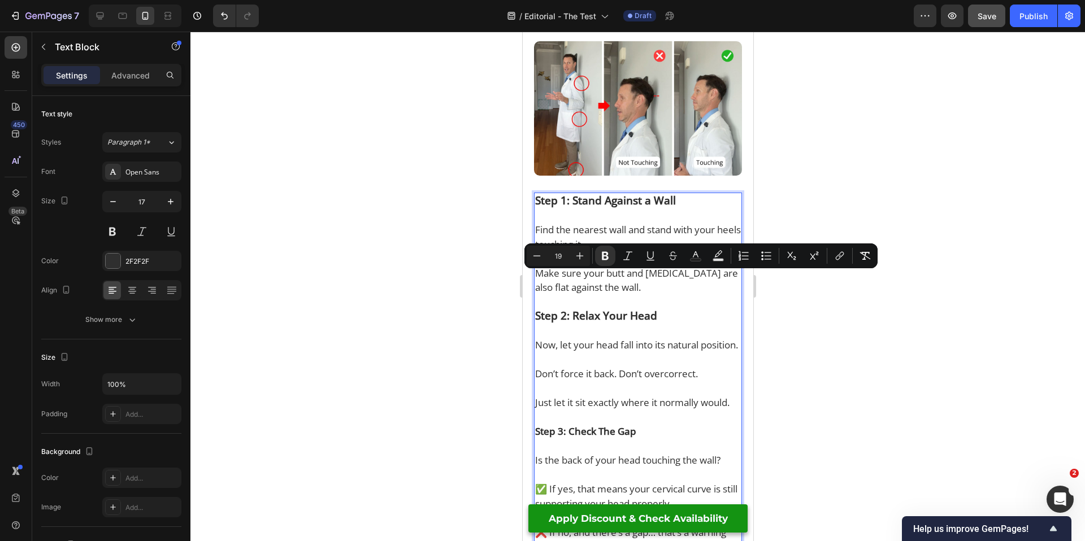
scroll to position [1277, 0]
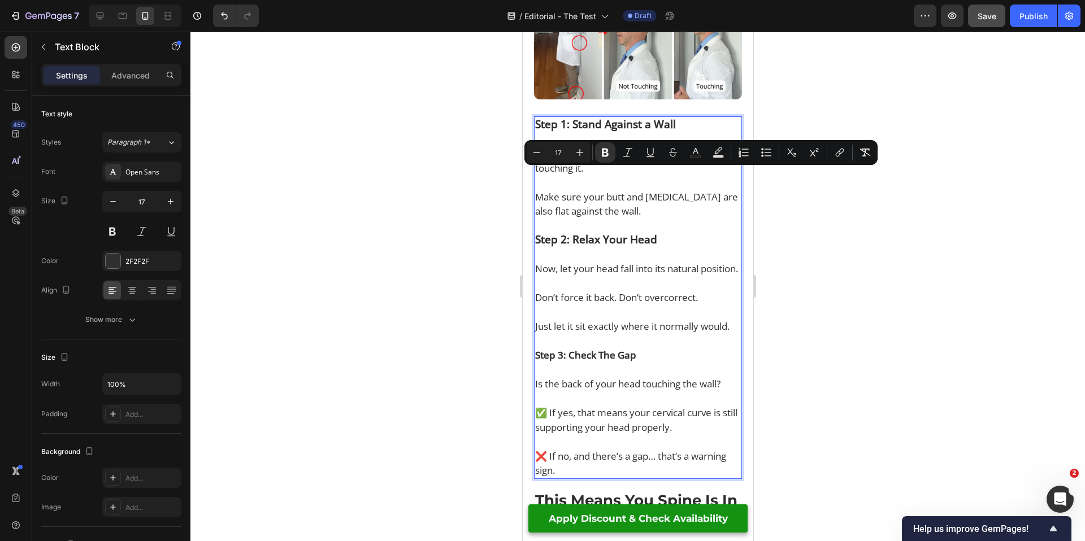
click at [596, 349] on strong "Step 3: Check The Gap" at bounding box center [584, 355] width 101 height 13
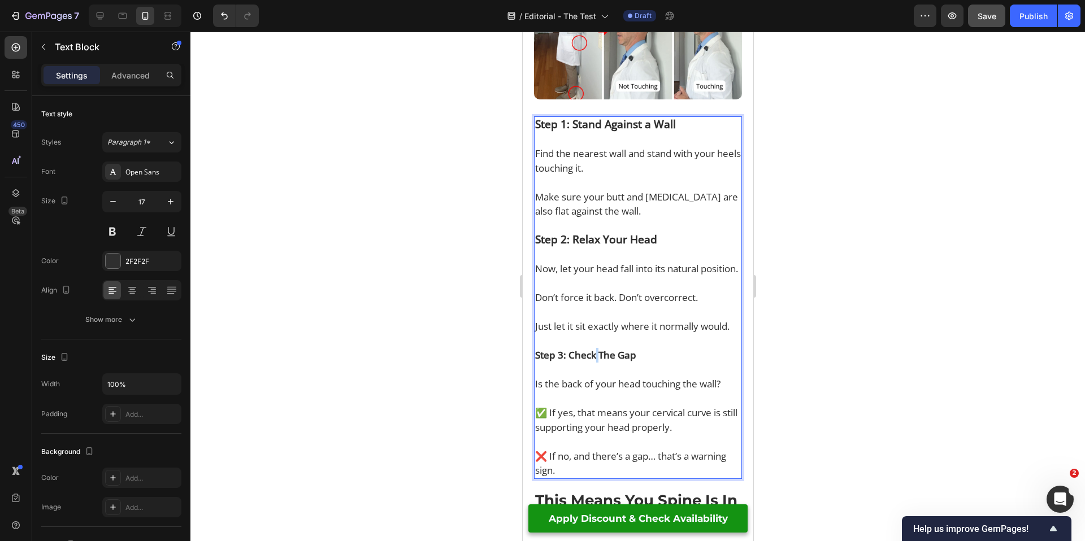
click at [596, 349] on strong "Step 3: Check The Gap" at bounding box center [584, 355] width 101 height 13
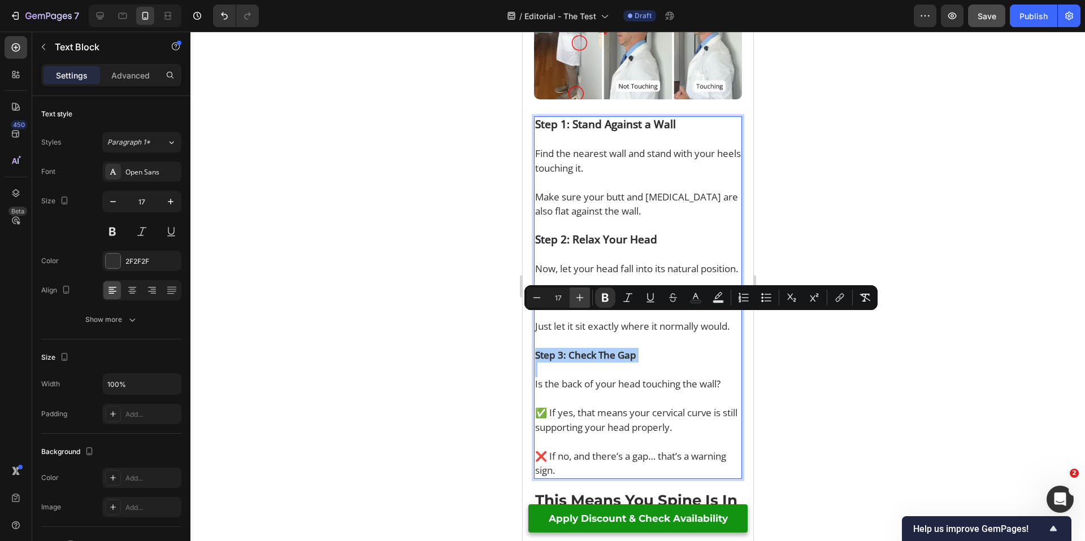
click at [576, 298] on icon "Editor contextual toolbar" at bounding box center [579, 297] width 11 height 11
type input "19"
click at [449, 356] on div at bounding box center [637, 287] width 894 height 510
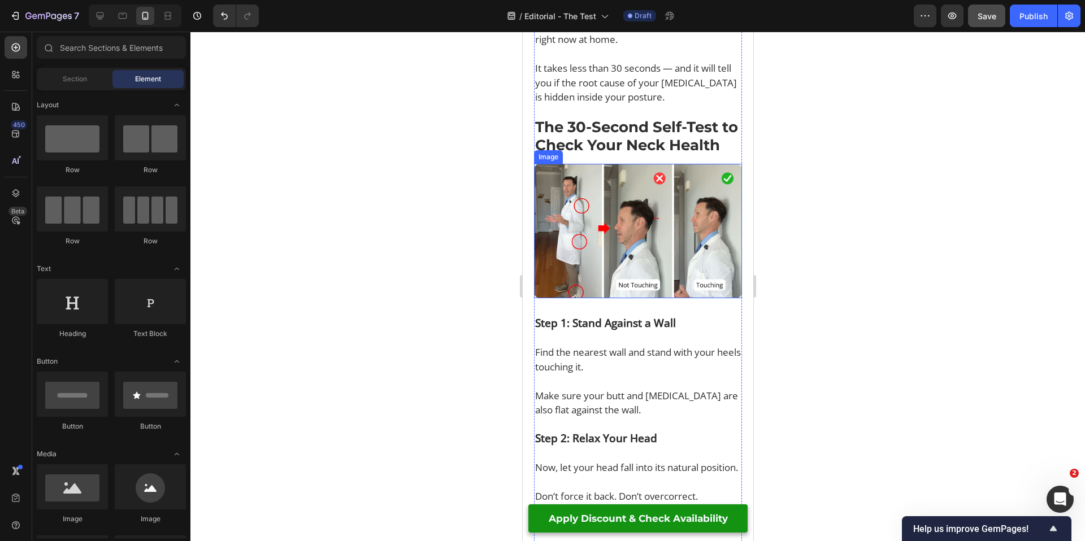
scroll to position [989, 0]
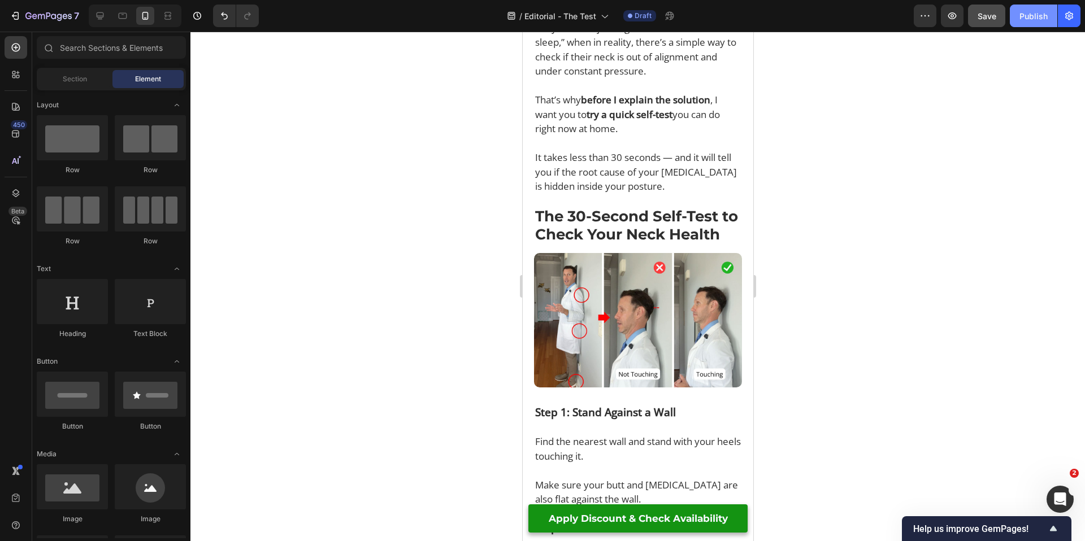
click at [1031, 16] on div "Publish" at bounding box center [1033, 16] width 28 height 12
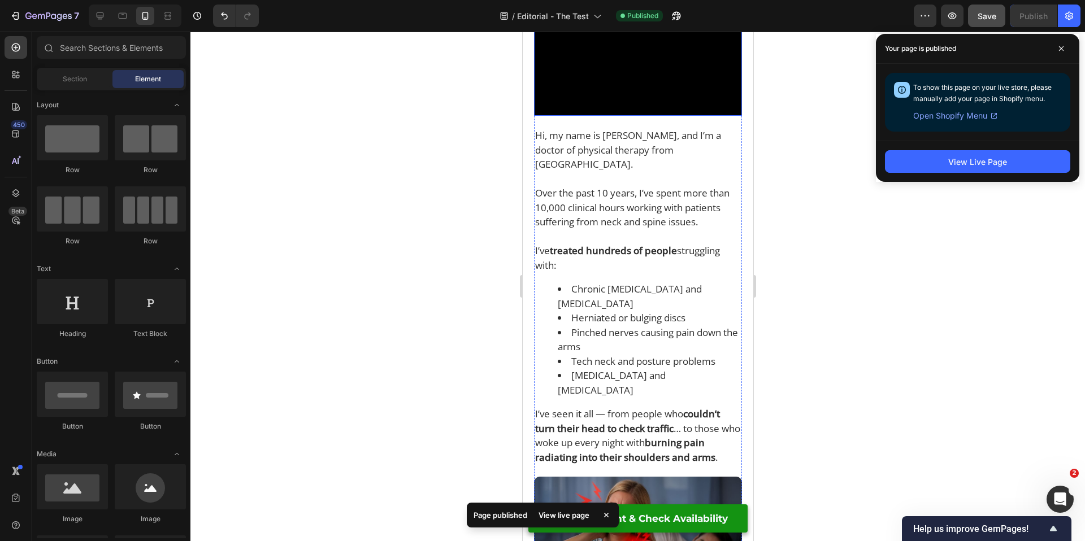
scroll to position [0, 0]
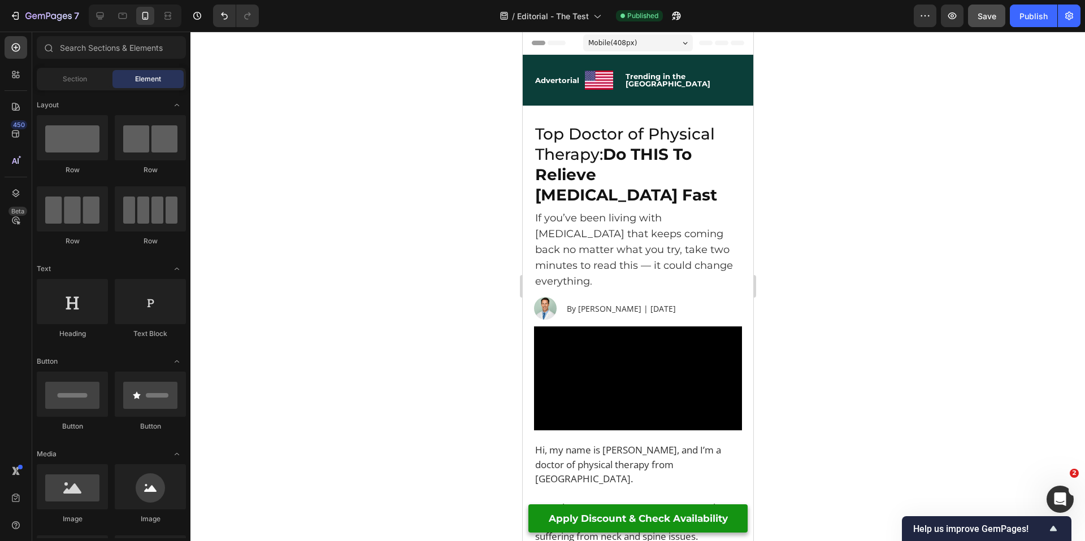
click at [484, 414] on div at bounding box center [637, 287] width 894 height 510
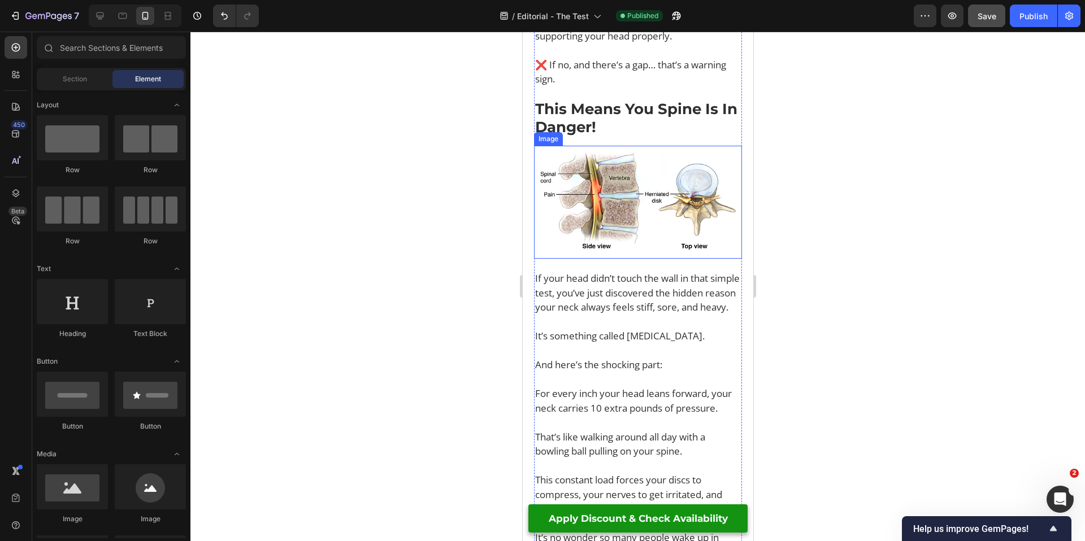
scroll to position [1767, 0]
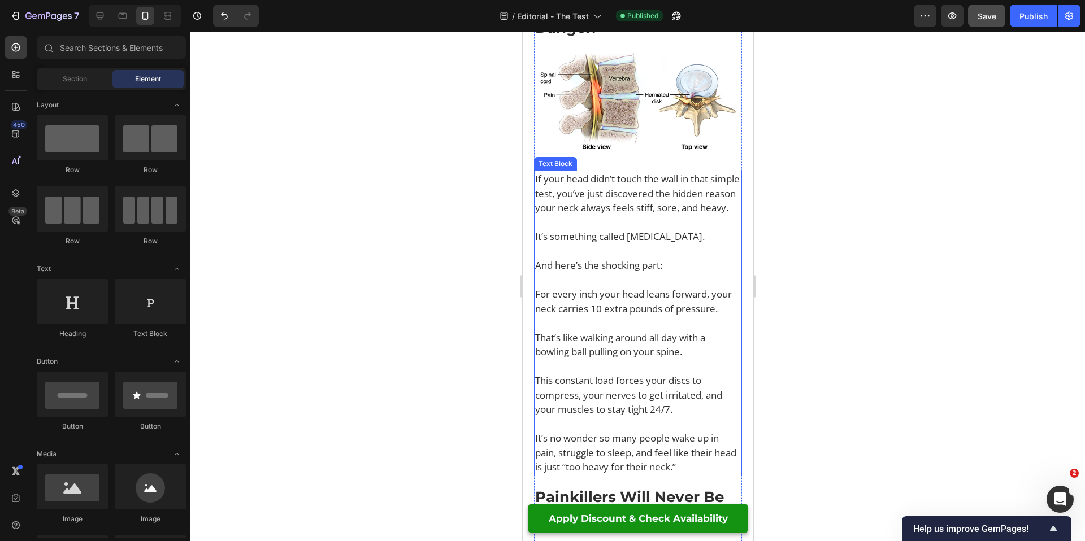
click at [643, 288] on p "For every inch your head leans forward, your neck carries 10 extra pounds of pr…" at bounding box center [637, 294] width 206 height 43
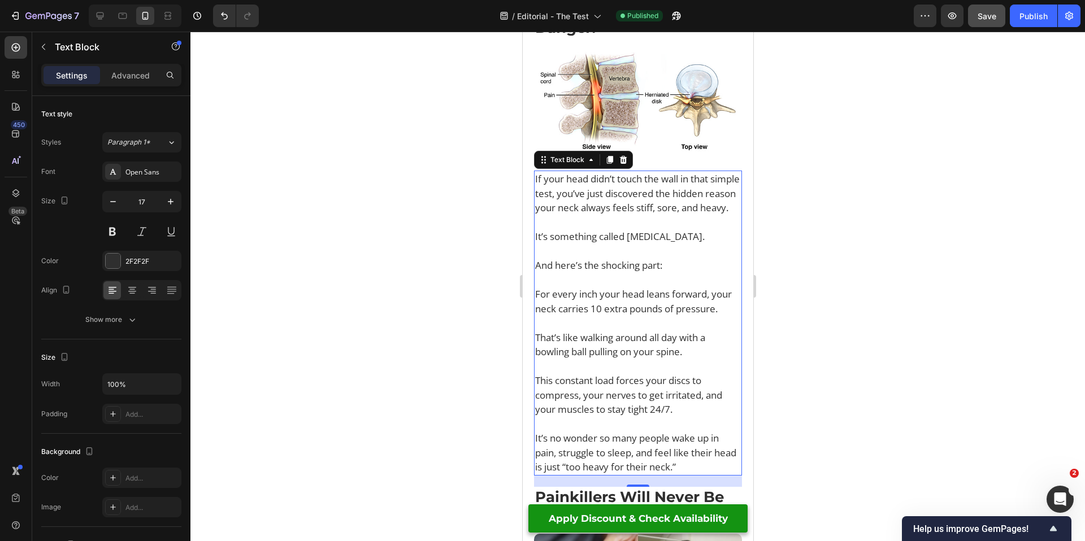
click at [489, 375] on div at bounding box center [637, 287] width 894 height 510
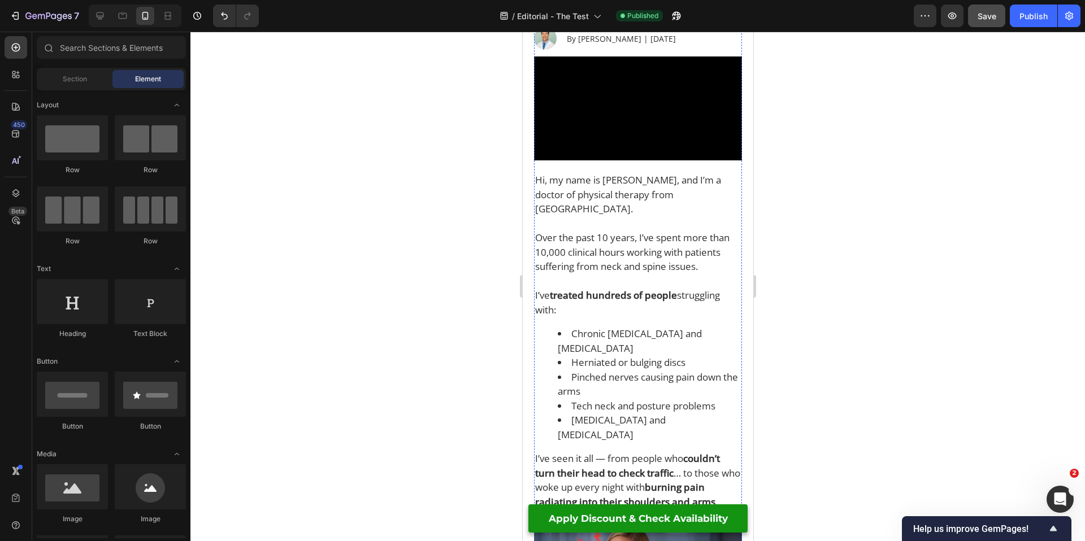
scroll to position [0, 0]
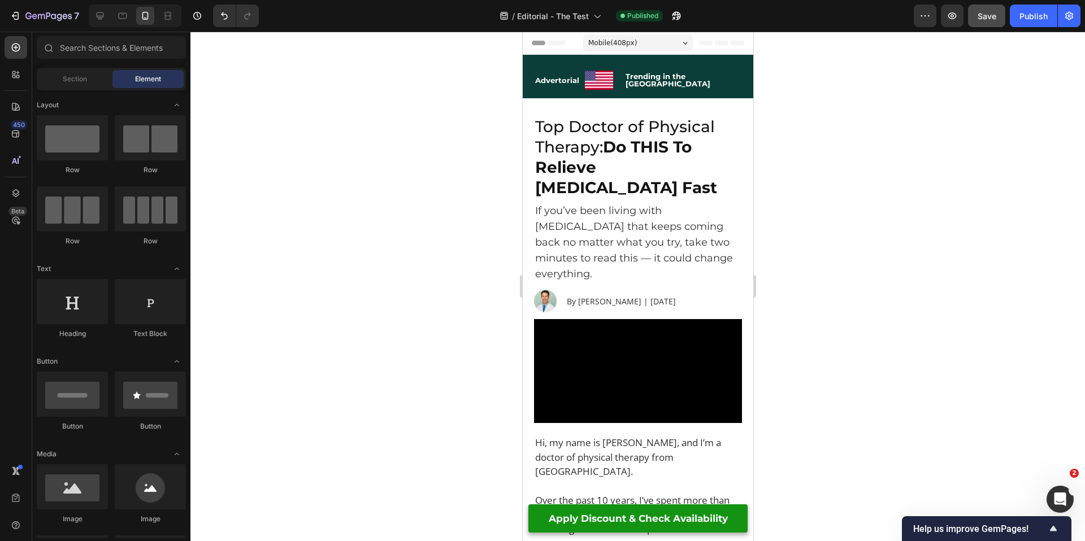
click at [872, 227] on div at bounding box center [637, 287] width 894 height 510
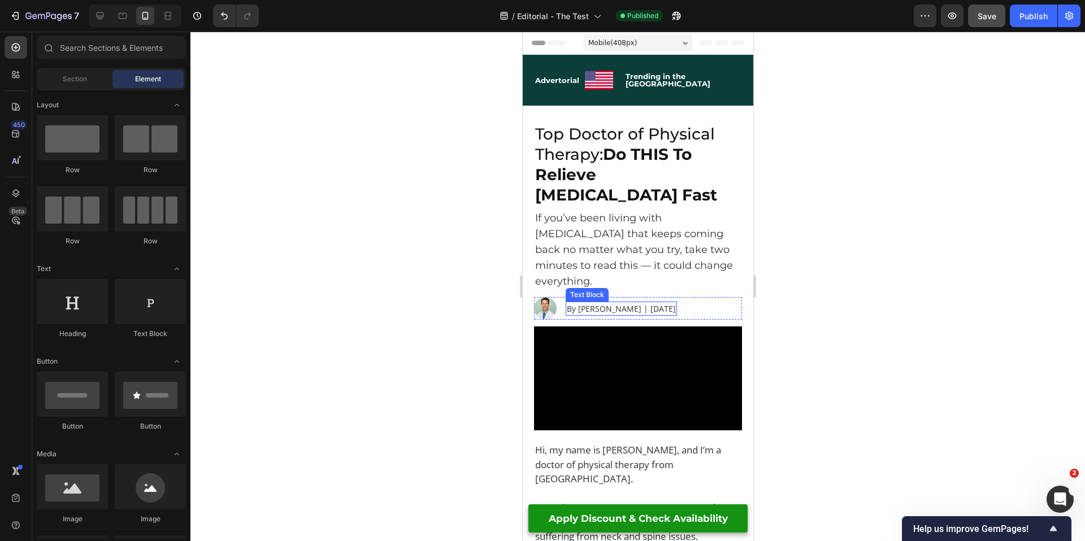
click at [654, 303] on p "By [PERSON_NAME] | [DATE]" at bounding box center [620, 309] width 109 height 12
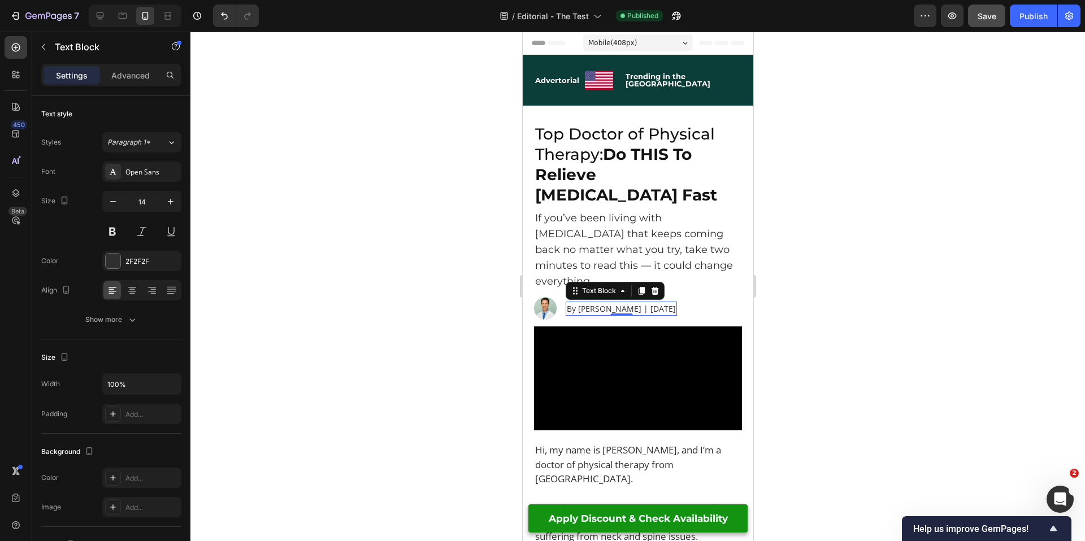
click at [652, 303] on p "By [PERSON_NAME] | [DATE]" at bounding box center [620, 309] width 109 height 12
click at [663, 303] on p "By [PERSON_NAME] | [DATE]" at bounding box center [620, 309] width 109 height 12
click at [855, 218] on div at bounding box center [637, 287] width 894 height 510
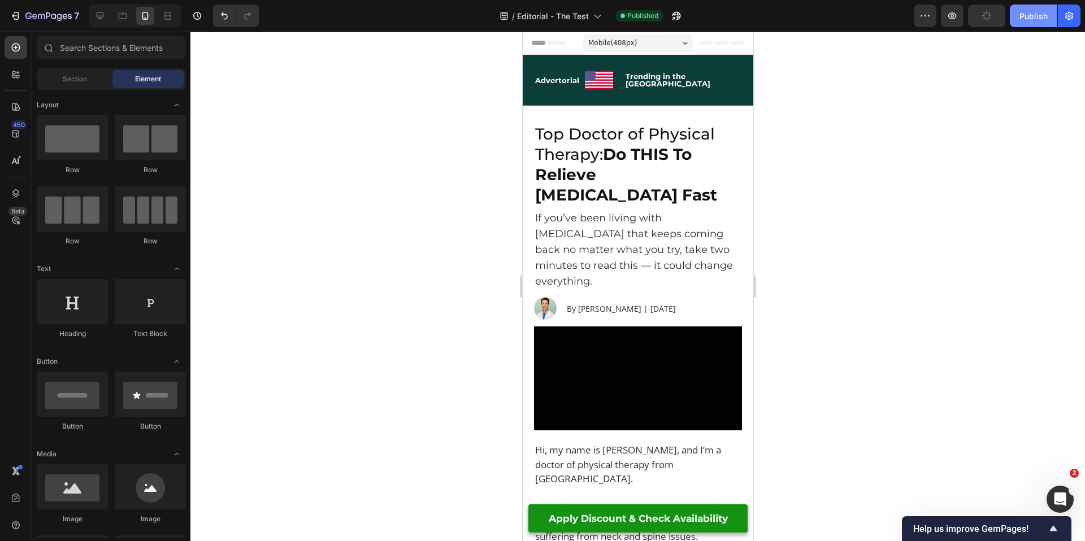
click at [1034, 18] on div "Publish" at bounding box center [1033, 16] width 28 height 12
click at [612, 77] on img at bounding box center [598, 80] width 28 height 19
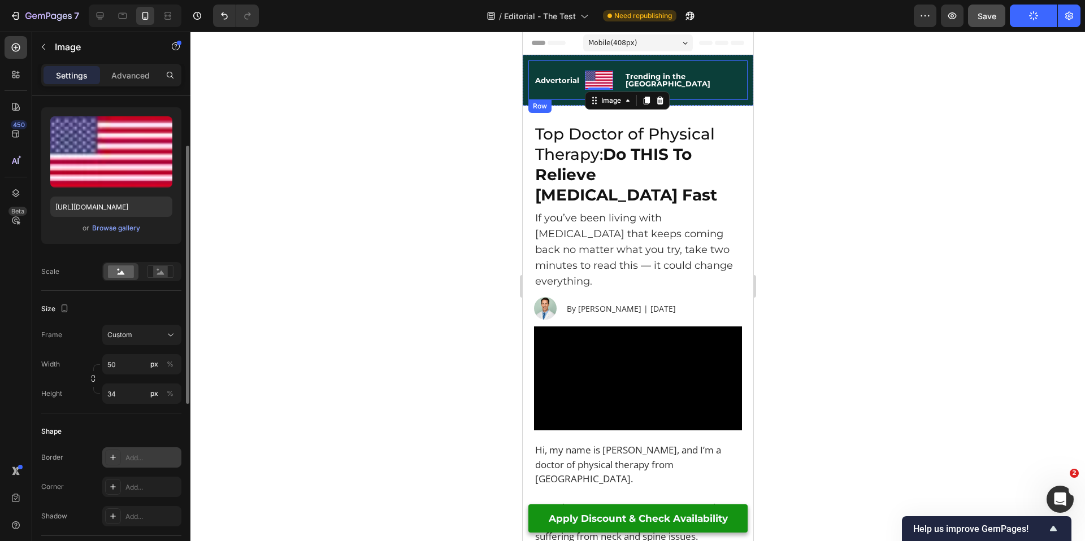
scroll to position [109, 0]
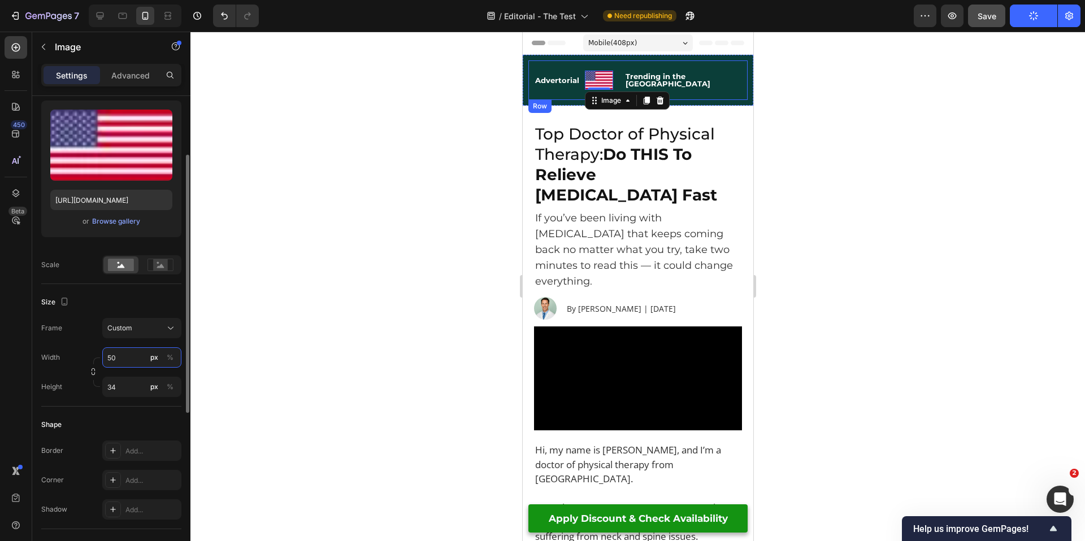
click at [127, 360] on input "50" at bounding box center [141, 357] width 79 height 20
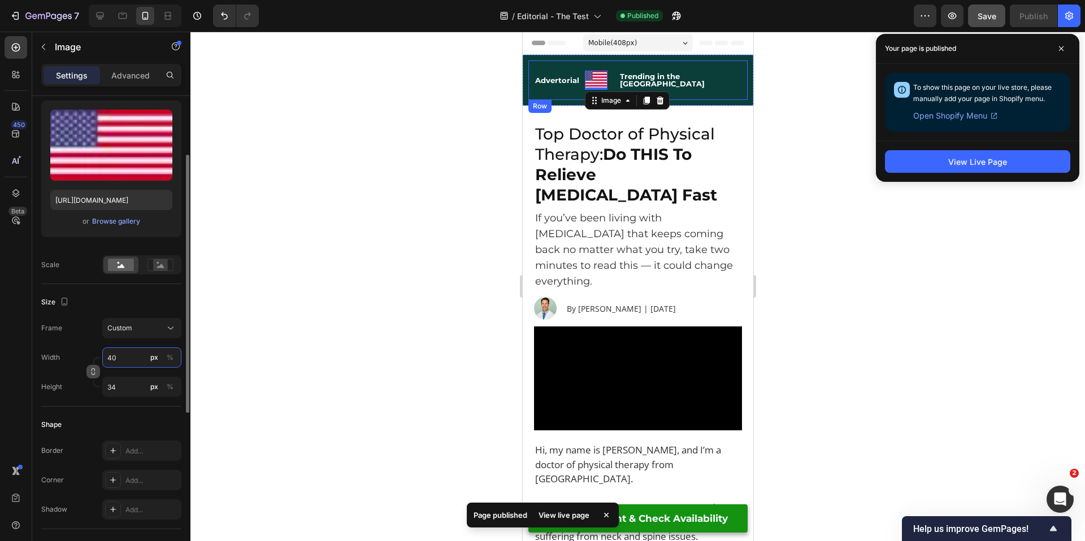
type input "40"
click at [93, 374] on icon "button" at bounding box center [93, 372] width 8 height 8
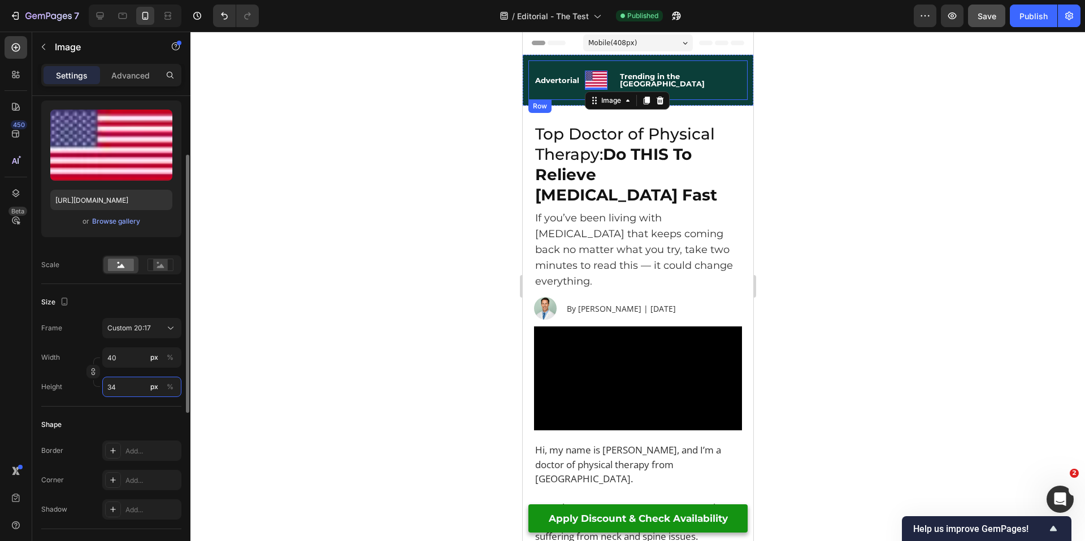
click at [127, 386] on input "34" at bounding box center [141, 387] width 79 height 20
click at [90, 369] on icon "button" at bounding box center [93, 372] width 8 height 8
click at [136, 330] on div "Custom" at bounding box center [134, 328] width 55 height 10
click at [129, 421] on span "Original" at bounding box center [119, 420] width 25 height 10
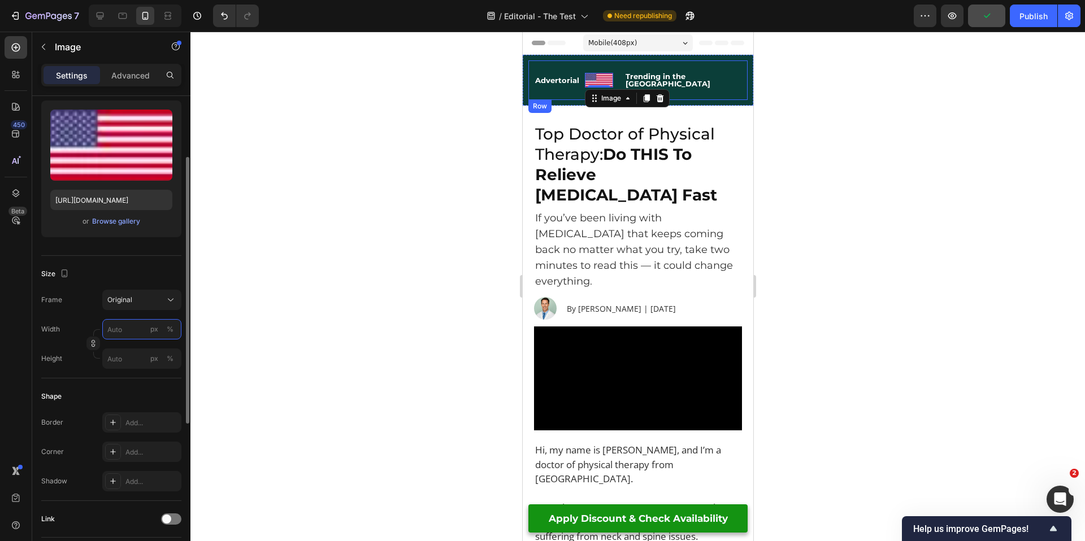
click at [124, 326] on input "px %" at bounding box center [141, 329] width 79 height 20
click at [125, 331] on input "4" at bounding box center [141, 329] width 79 height 20
click at [122, 326] on input "4" at bounding box center [141, 329] width 79 height 20
click at [95, 318] on div "Frame Original Width 40 px % Height px %" at bounding box center [111, 329] width 140 height 79
click at [129, 338] on input "40" at bounding box center [141, 329] width 79 height 20
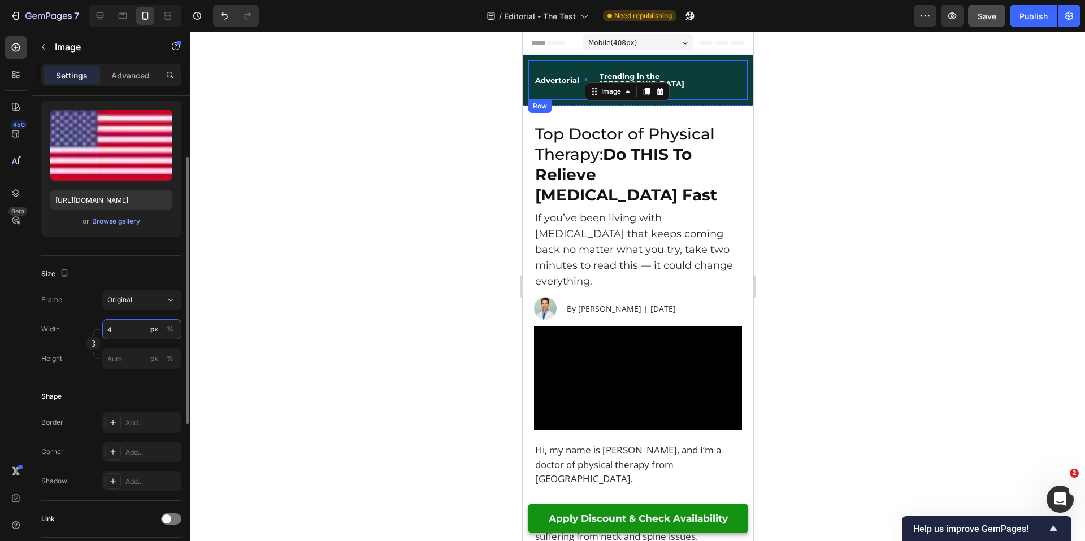
click at [129, 338] on input "4" at bounding box center [141, 329] width 79 height 20
drag, startPoint x: 123, startPoint y: 332, endPoint x: 101, endPoint y: 330, distance: 22.1
click at [101, 330] on div "Width 50 px %" at bounding box center [111, 329] width 140 height 20
drag, startPoint x: 119, startPoint y: 329, endPoint x: 102, endPoint y: 329, distance: 16.9
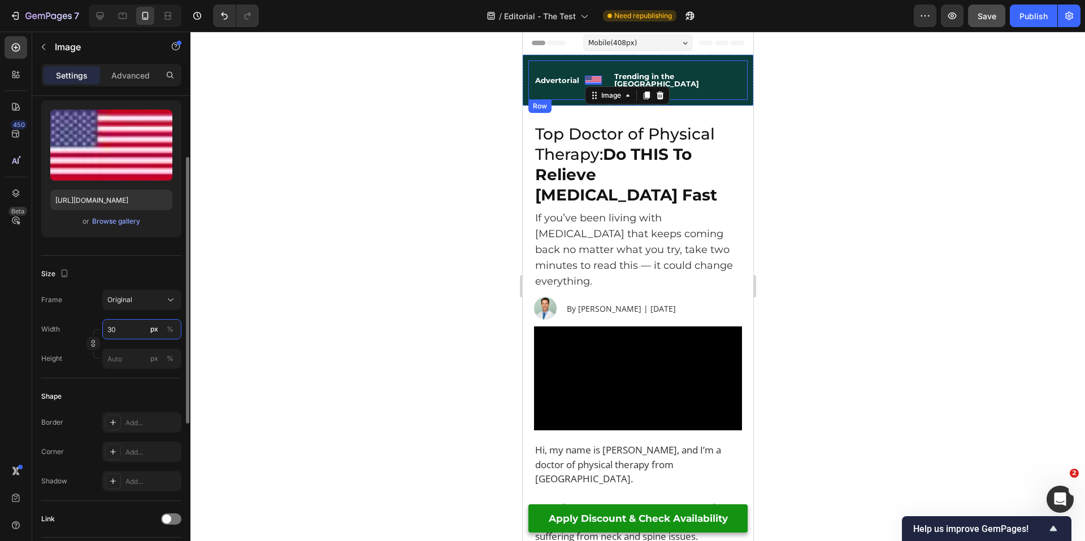
click at [102, 329] on input "30" at bounding box center [141, 329] width 79 height 20
click at [97, 316] on div "Frame Original Width 4 px % Height px %" at bounding box center [111, 329] width 140 height 79
click at [130, 334] on input "4" at bounding box center [141, 329] width 79 height 20
type input "40"
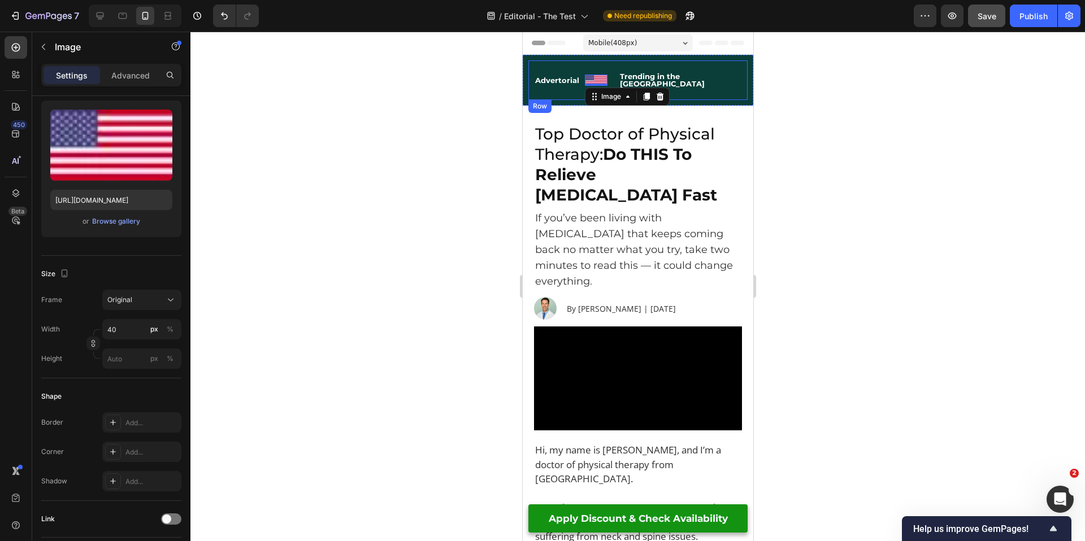
click at [443, 239] on div at bounding box center [637, 287] width 894 height 510
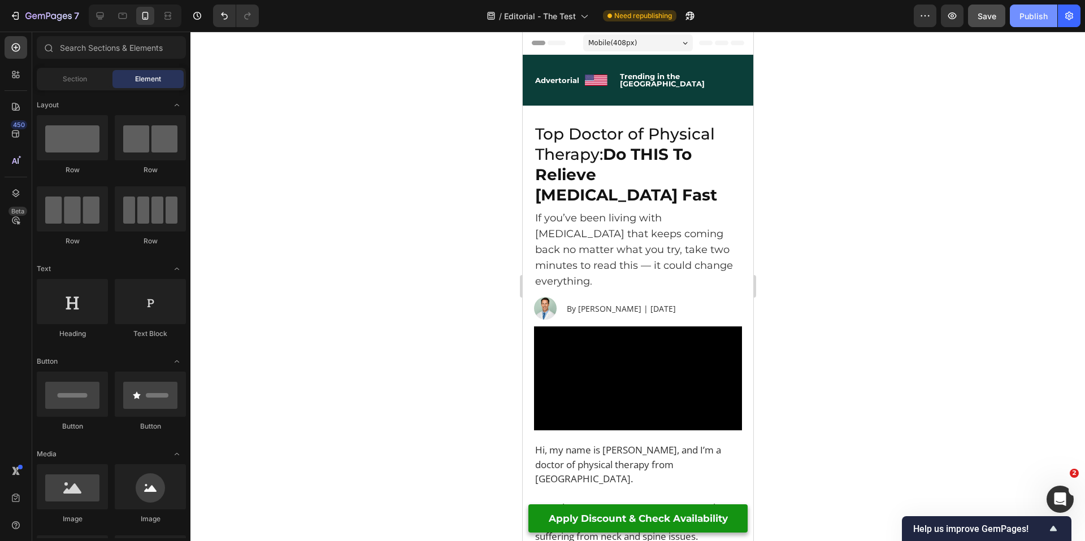
click at [1026, 24] on button "Publish" at bounding box center [1032, 16] width 47 height 23
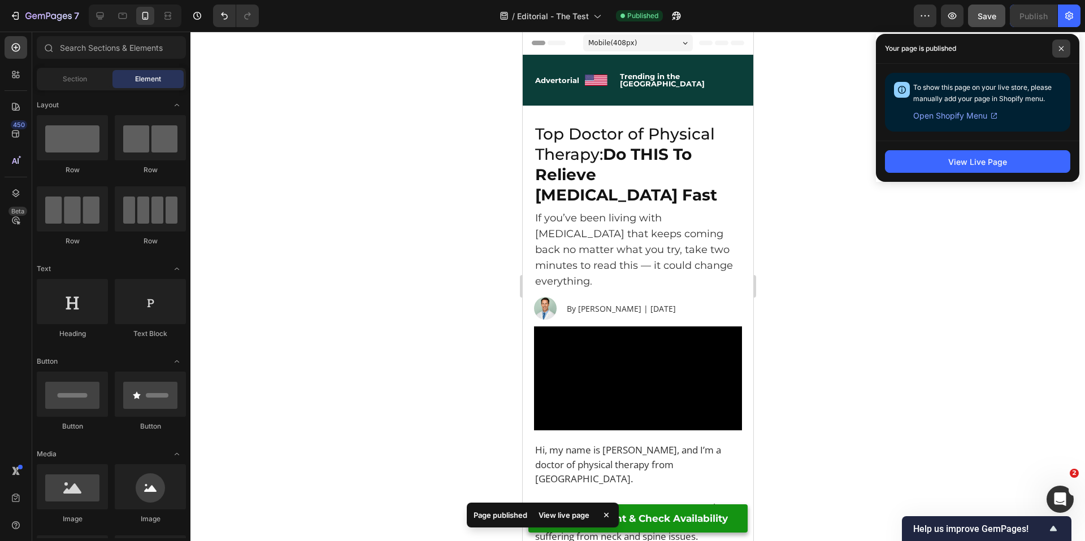
click at [1062, 48] on icon at bounding box center [1061, 49] width 6 height 6
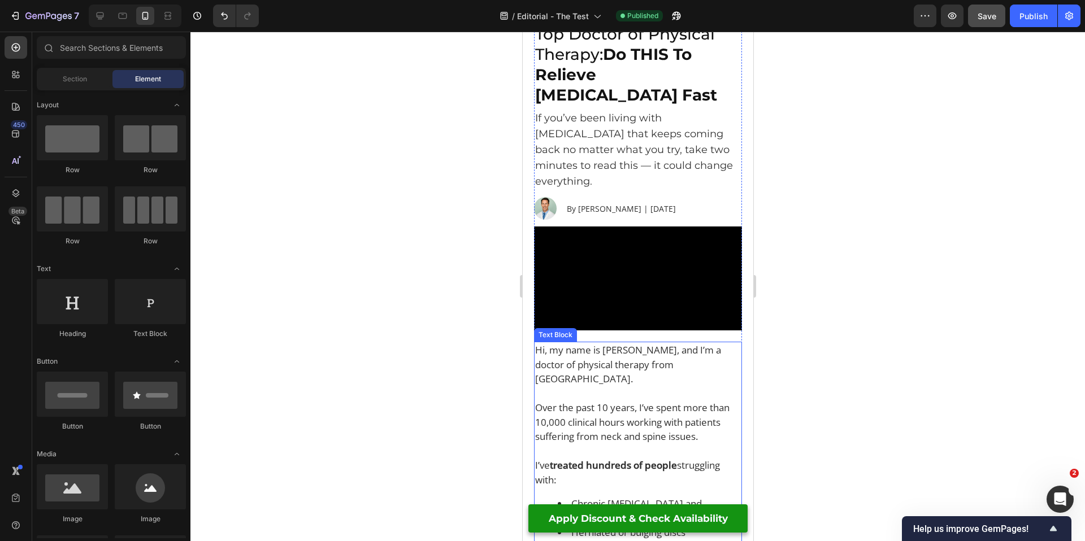
scroll to position [0, 0]
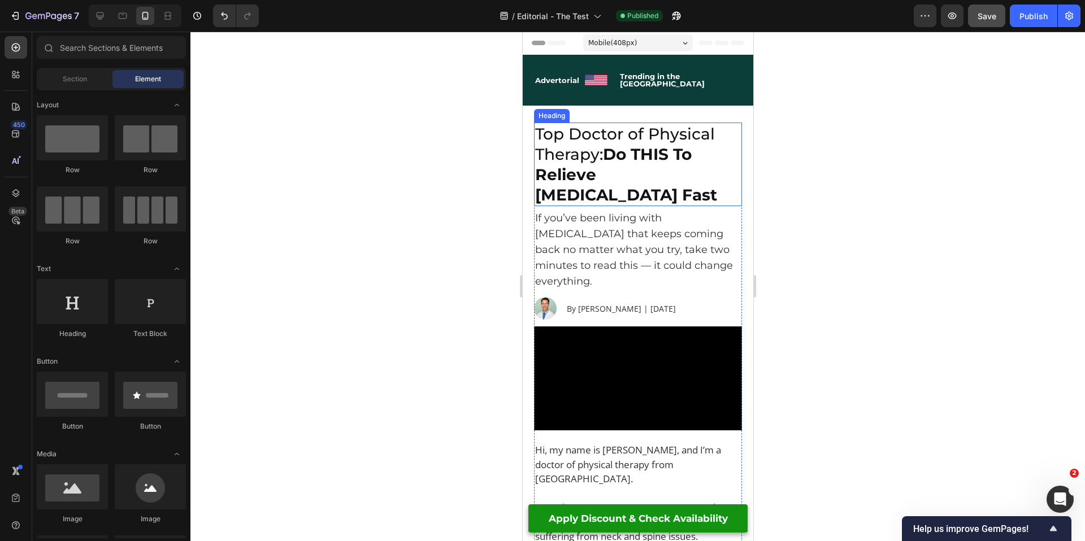
click at [613, 169] on strong "Do THIS To Relieve [MEDICAL_DATA] Fast" at bounding box center [625, 175] width 182 height 60
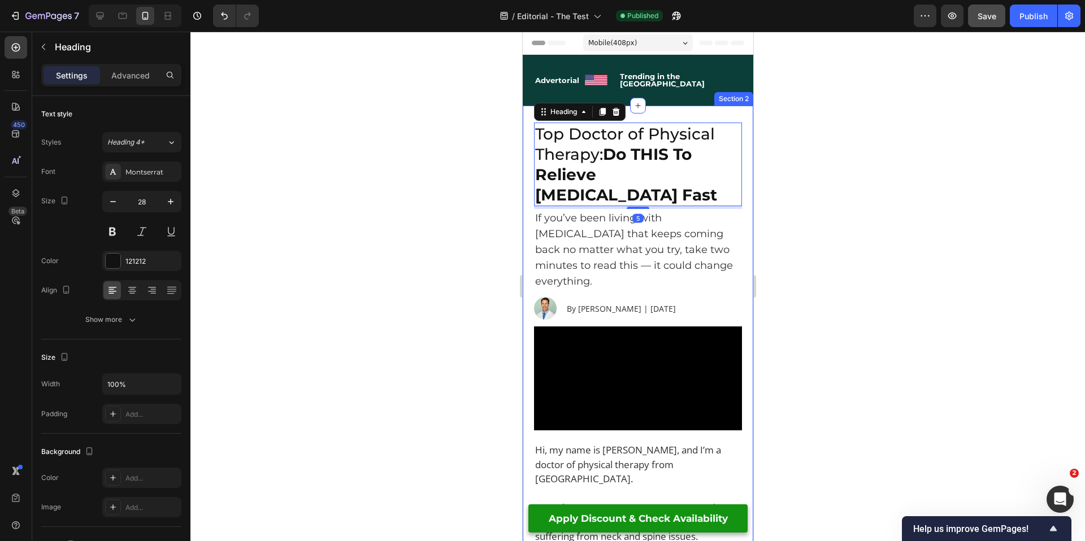
click at [491, 210] on div at bounding box center [637, 287] width 894 height 510
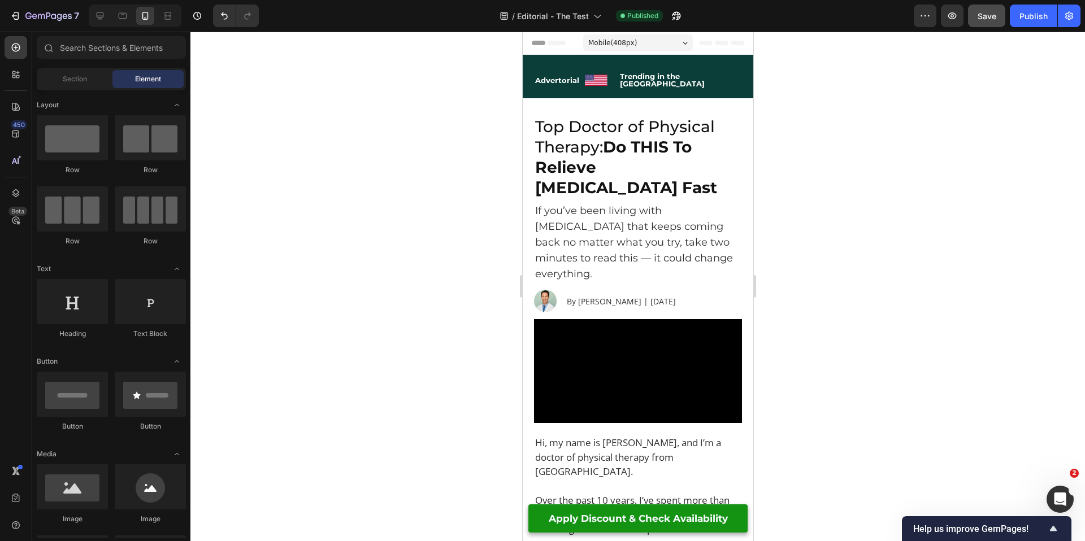
click at [832, 297] on div at bounding box center [637, 287] width 894 height 510
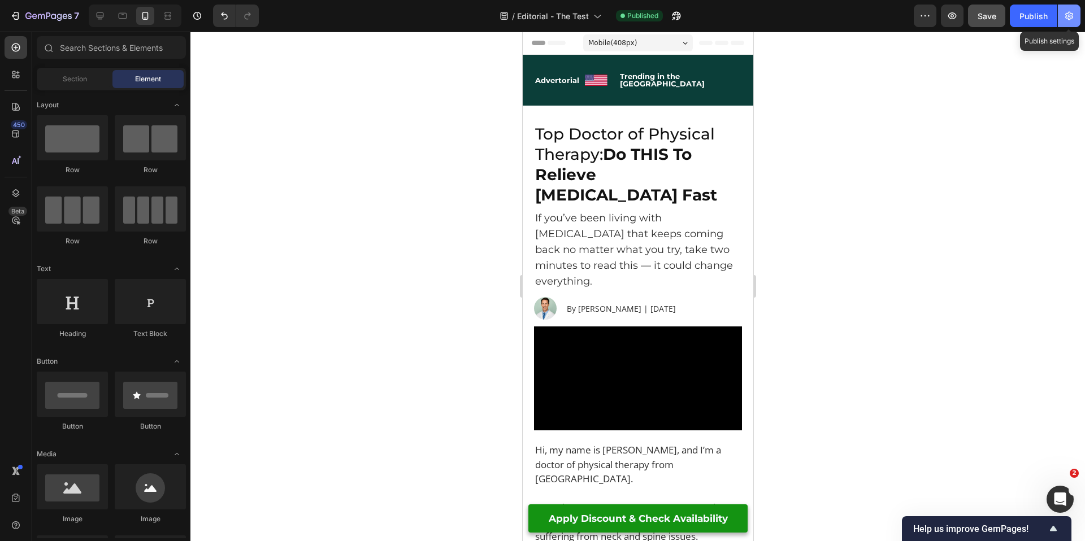
click at [1069, 15] on icon "button" at bounding box center [1069, 16] width 3 height 3
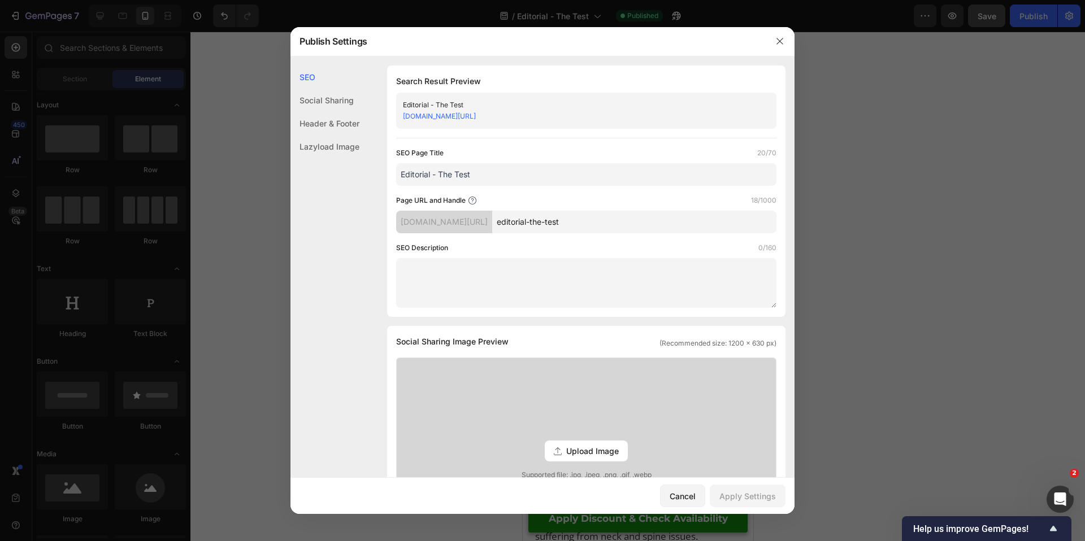
drag, startPoint x: 570, startPoint y: 220, endPoint x: 510, endPoint y: 220, distance: 59.9
click at [510, 220] on div "[DOMAIN_NAME][URL] editorial-the-test" at bounding box center [586, 222] width 380 height 23
click at [569, 240] on div "SEO Page Title 20/70 Editorial - The Test Page URL and Handle 8/1000 [DOMAIN_NA…" at bounding box center [586, 227] width 380 height 160
click at [550, 221] on input "the-test" at bounding box center [634, 222] width 284 height 23
type input "thetest"
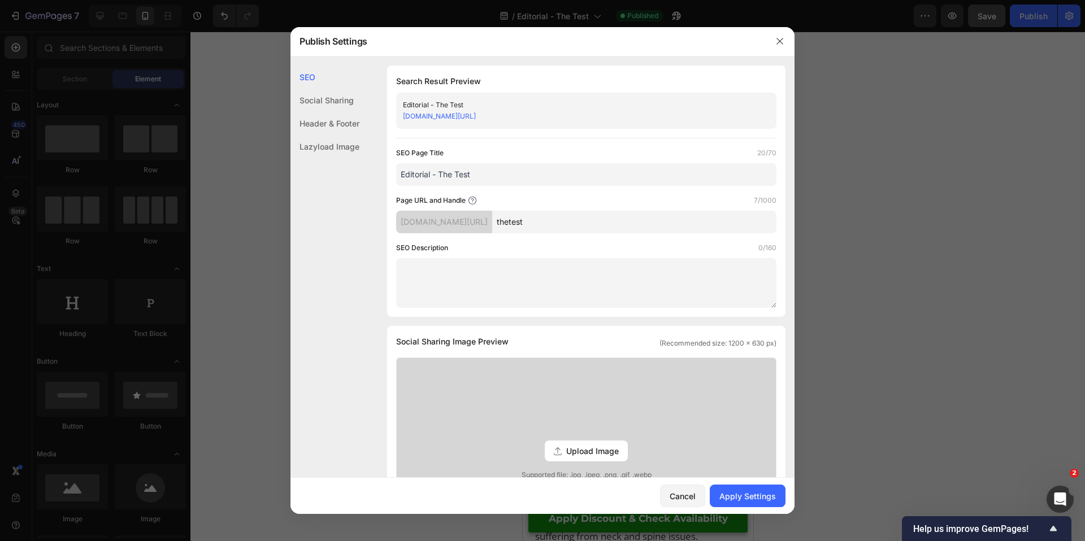
click at [566, 246] on div "SEO Description 0/160" at bounding box center [586, 247] width 380 height 11
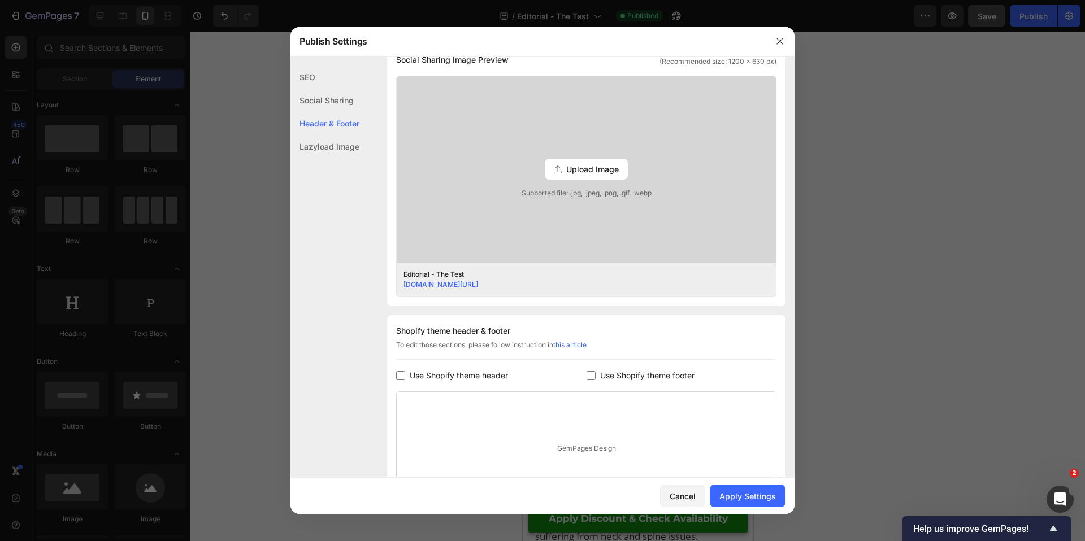
scroll to position [403, 0]
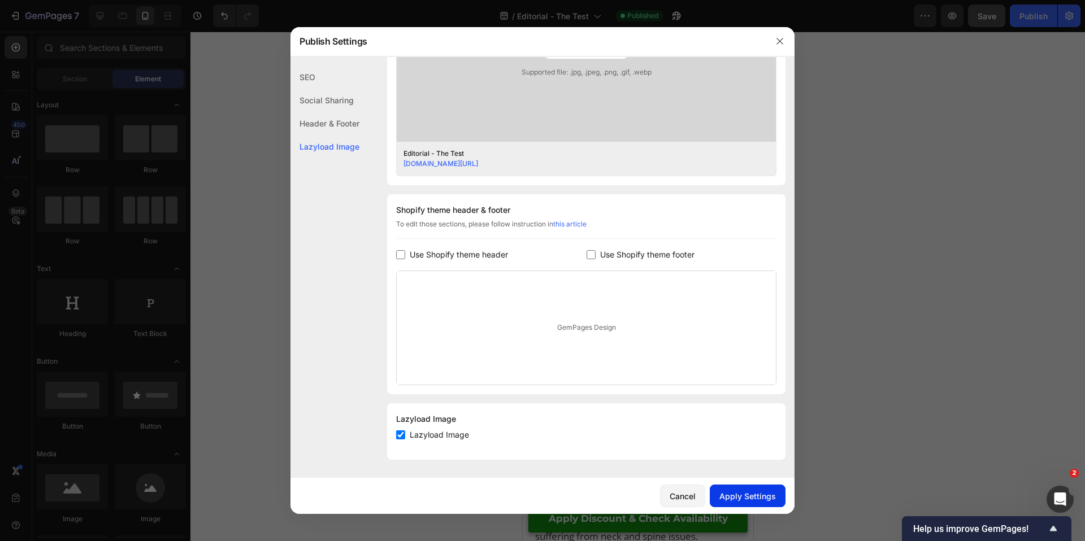
click at [765, 494] on div "Apply Settings" at bounding box center [747, 496] width 56 height 12
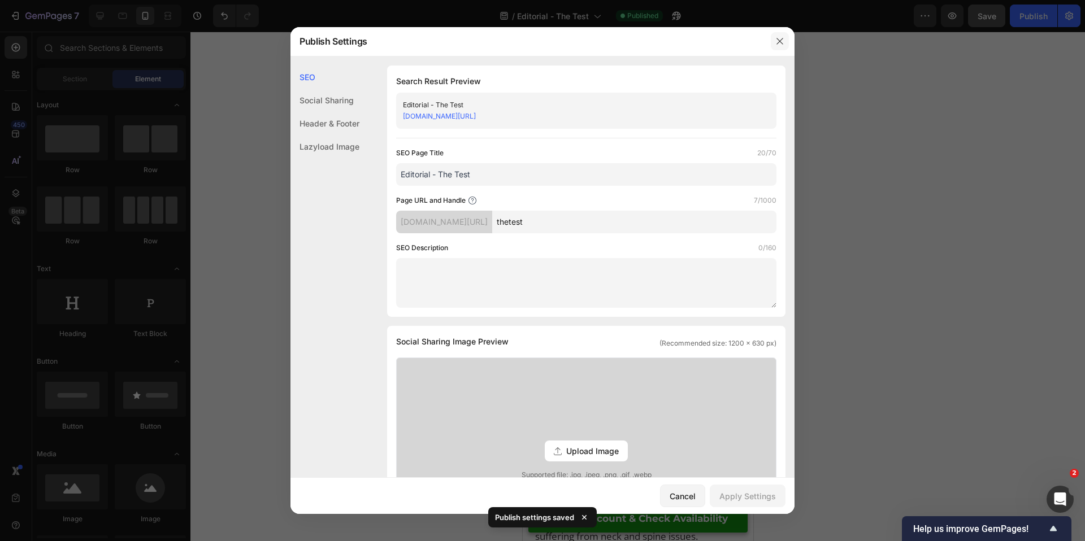
click at [778, 38] on icon "button" at bounding box center [779, 41] width 9 height 9
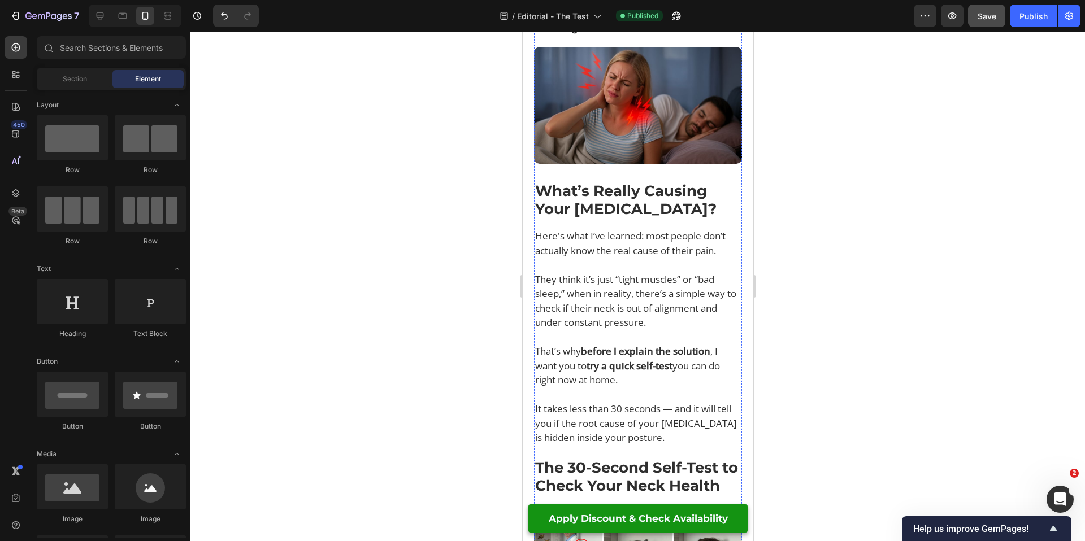
scroll to position [871, 0]
